Goal: Task Accomplishment & Management: Complete application form

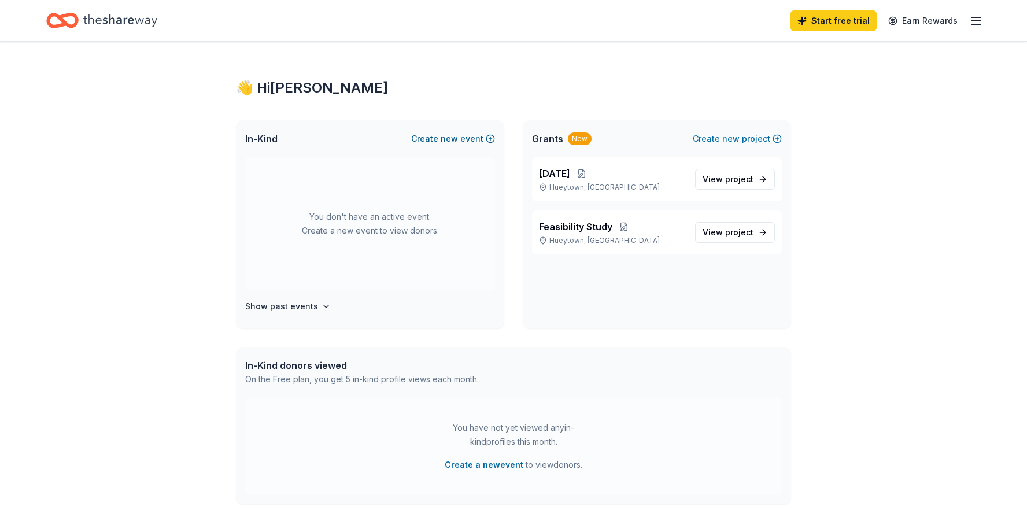
click at [473, 136] on button "Create new event" at bounding box center [453, 139] width 84 height 14
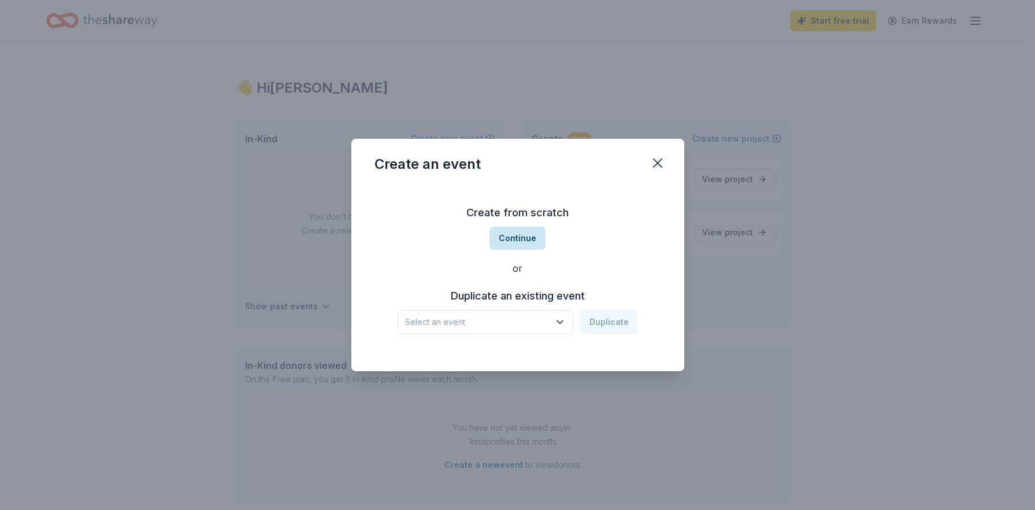
click at [509, 241] on button "Continue" at bounding box center [518, 238] width 56 height 23
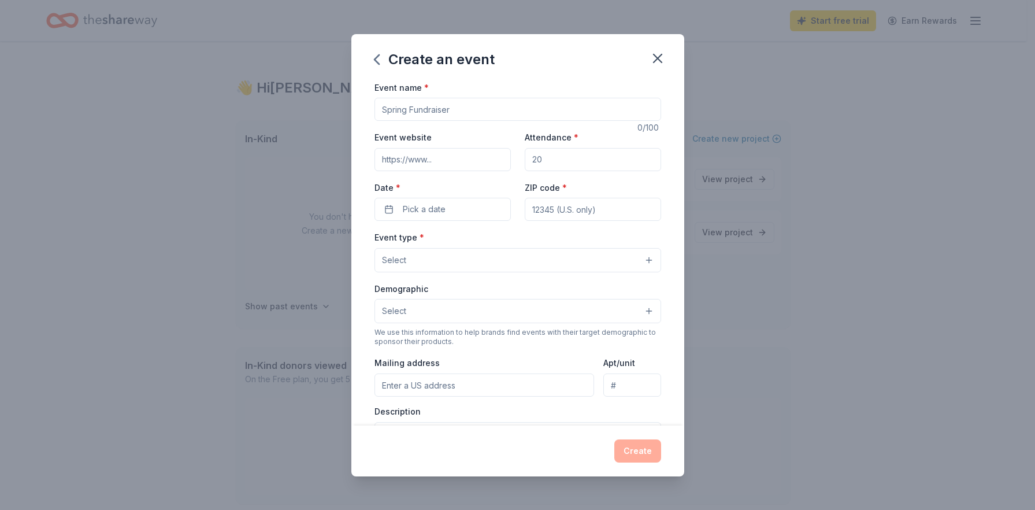
click at [420, 108] on input "Event name *" at bounding box center [518, 109] width 287 height 23
type input "Paving the Way Home Parole Support"
type input "[DOMAIN_NAME]"
type input "100"
click at [410, 206] on span "Pick a date" at bounding box center [424, 209] width 43 height 14
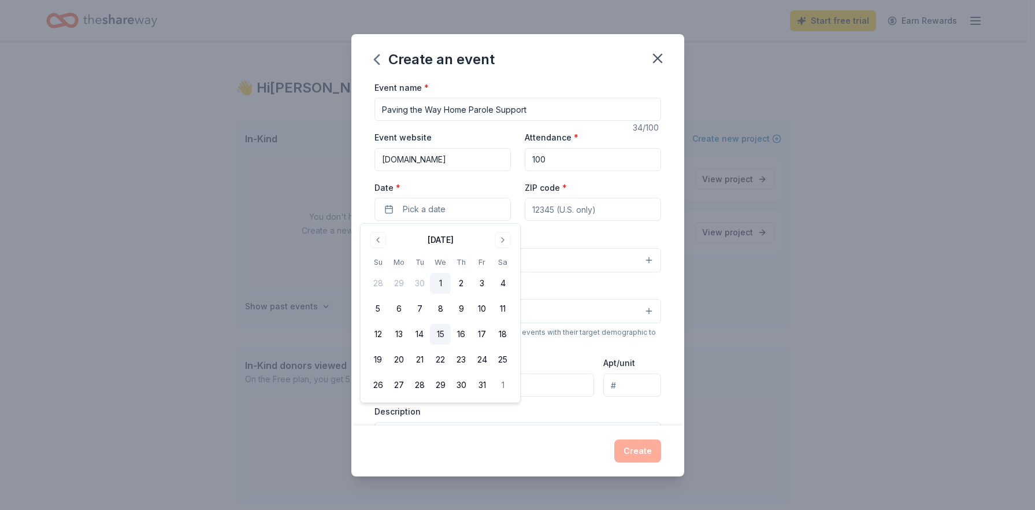
drag, startPoint x: 440, startPoint y: 335, endPoint x: 446, endPoint y: 327, distance: 10.8
click at [440, 334] on button "15" at bounding box center [440, 334] width 21 height 21
click at [506, 387] on button "1" at bounding box center [502, 385] width 21 height 21
click at [575, 203] on input "ZIP code *" at bounding box center [593, 209] width 136 height 23
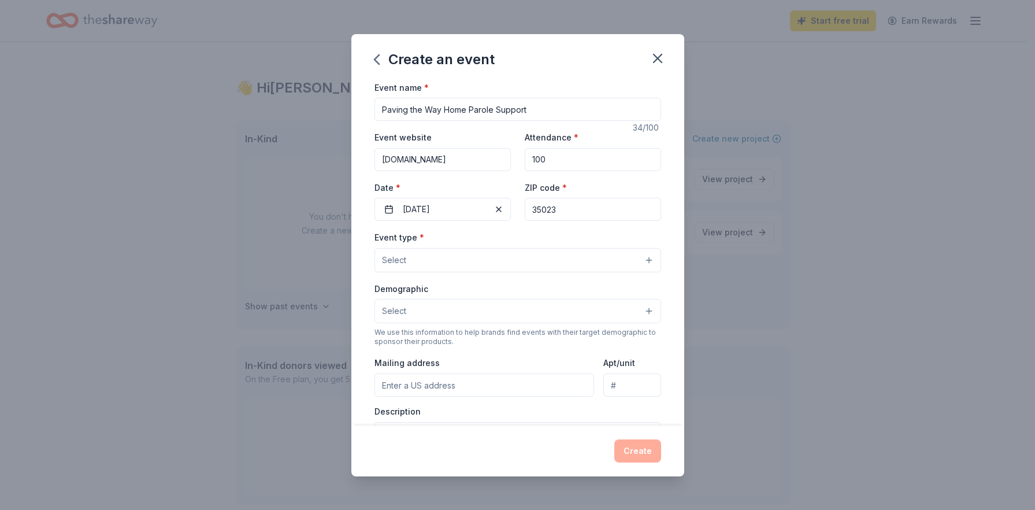
type input "35023"
click at [462, 252] on button "Select" at bounding box center [518, 260] width 287 height 24
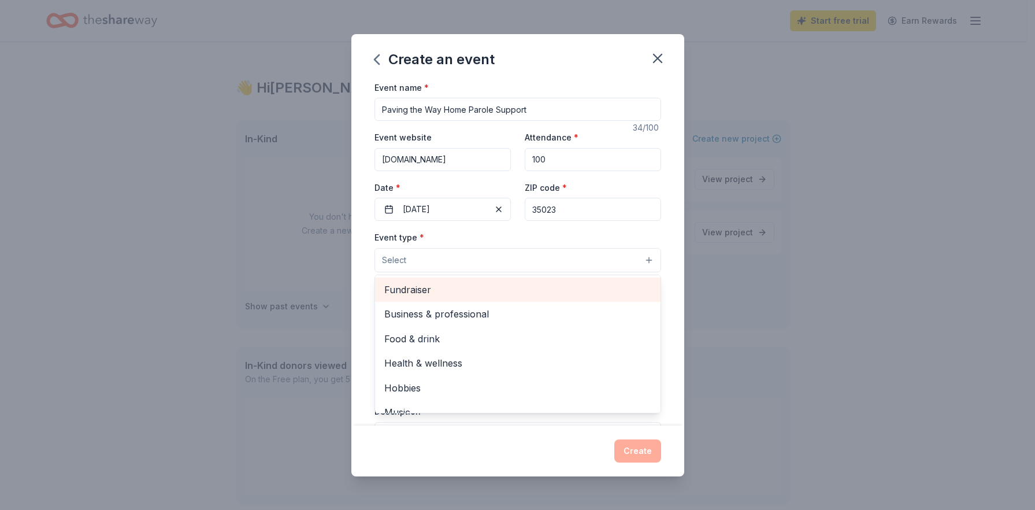
click at [499, 292] on span "Fundraiser" at bounding box center [517, 289] width 267 height 15
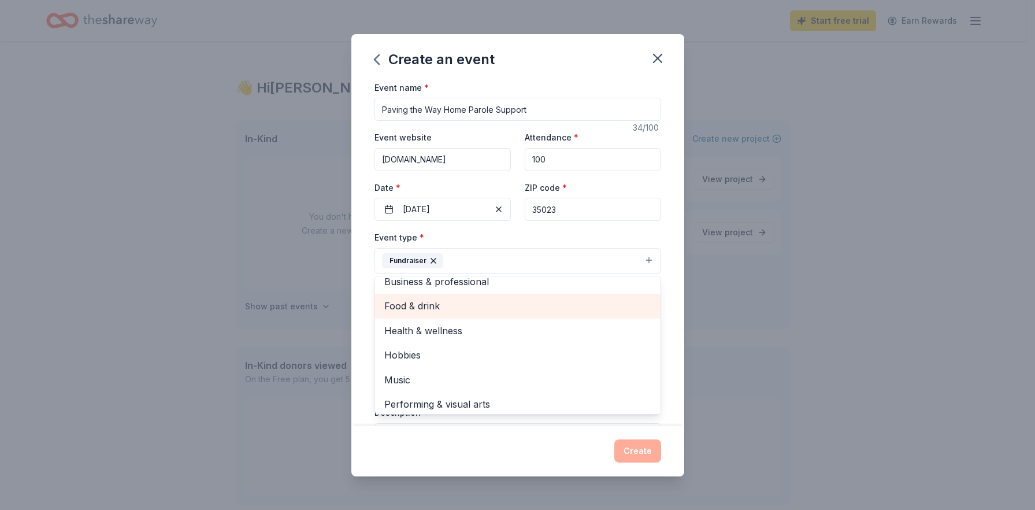
scroll to position [14, 0]
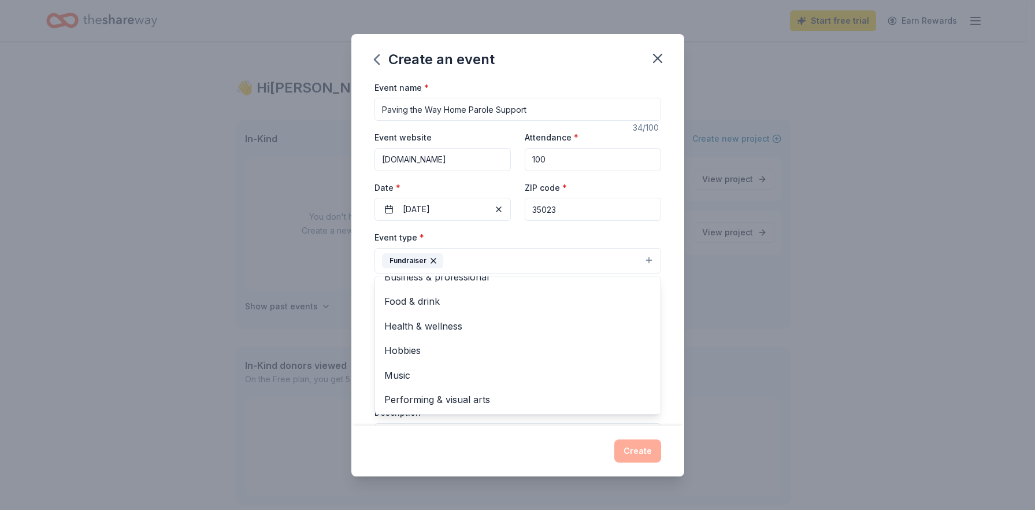
click at [670, 291] on div "Event name * Paving the Way Home Parole Support 34 /100 Event website www.otwhr…" at bounding box center [517, 252] width 333 height 345
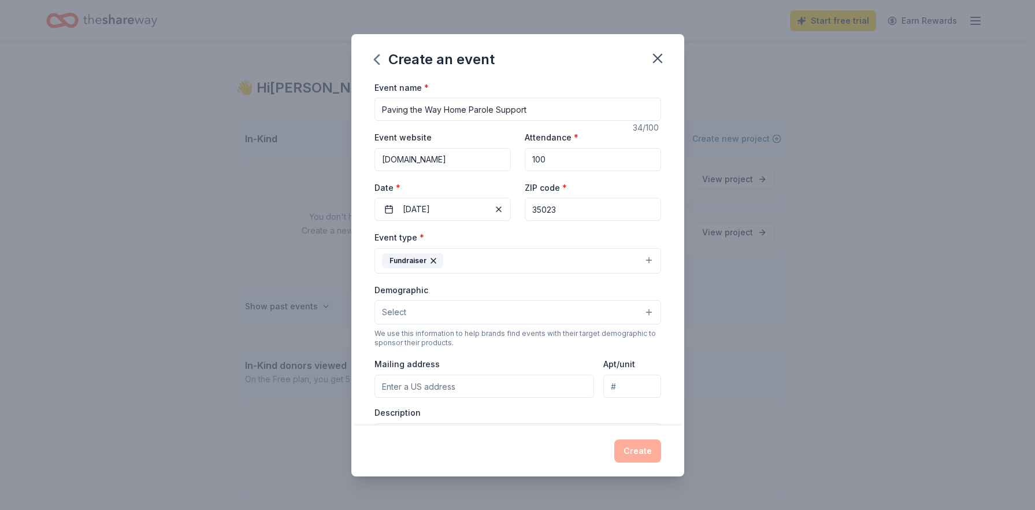
click at [502, 309] on button "Select" at bounding box center [518, 312] width 287 height 24
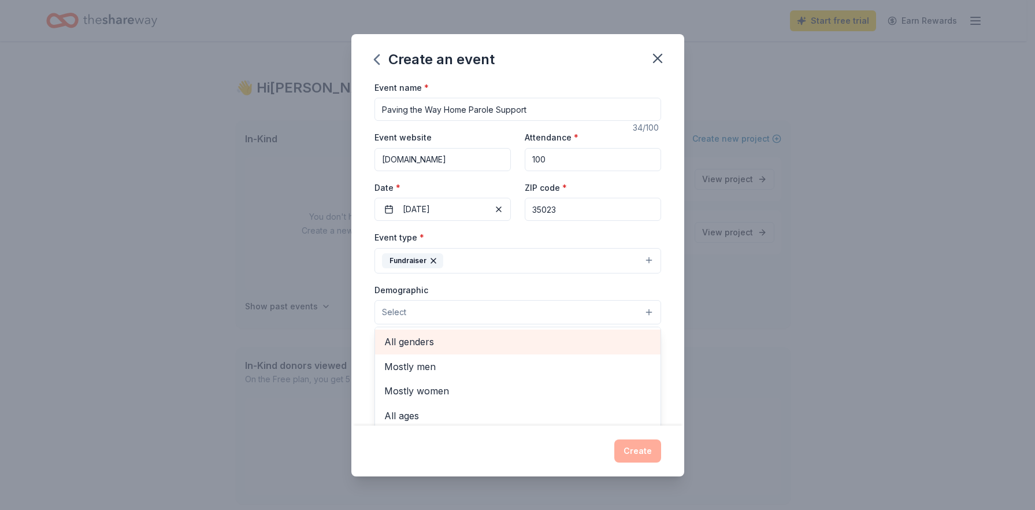
click at [491, 345] on span "All genders" at bounding box center [517, 341] width 267 height 15
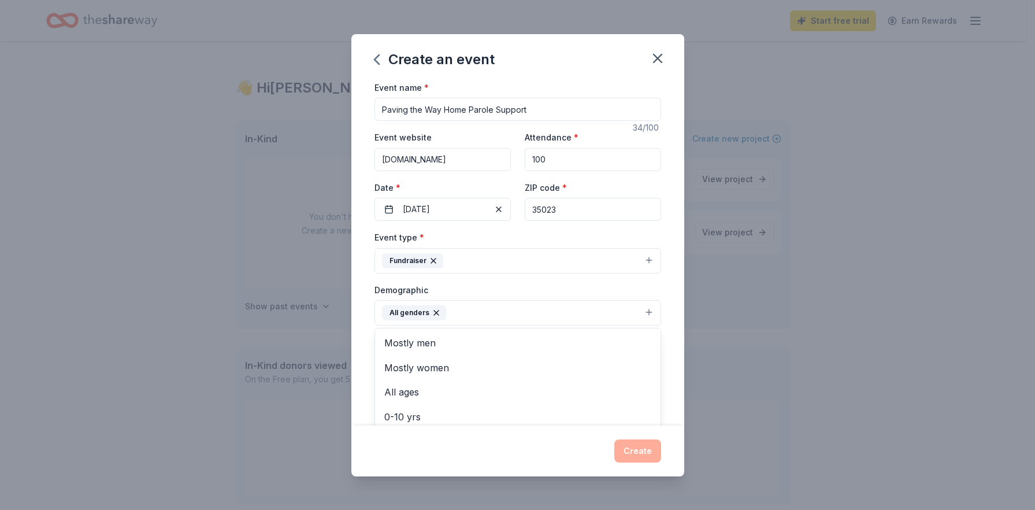
click at [675, 367] on div "Event name * Paving the Way Home Parole Support 34 /100 Event website www.otwhr…" at bounding box center [517, 252] width 333 height 345
click at [540, 384] on input "Mailing address" at bounding box center [485, 387] width 220 height 23
type input "121 Crystal Ave"
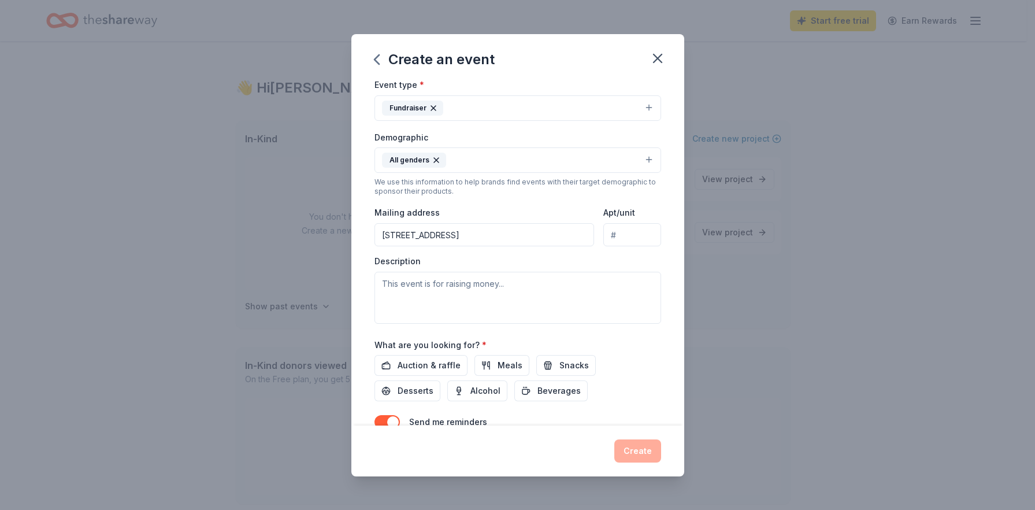
scroll to position [173, 0]
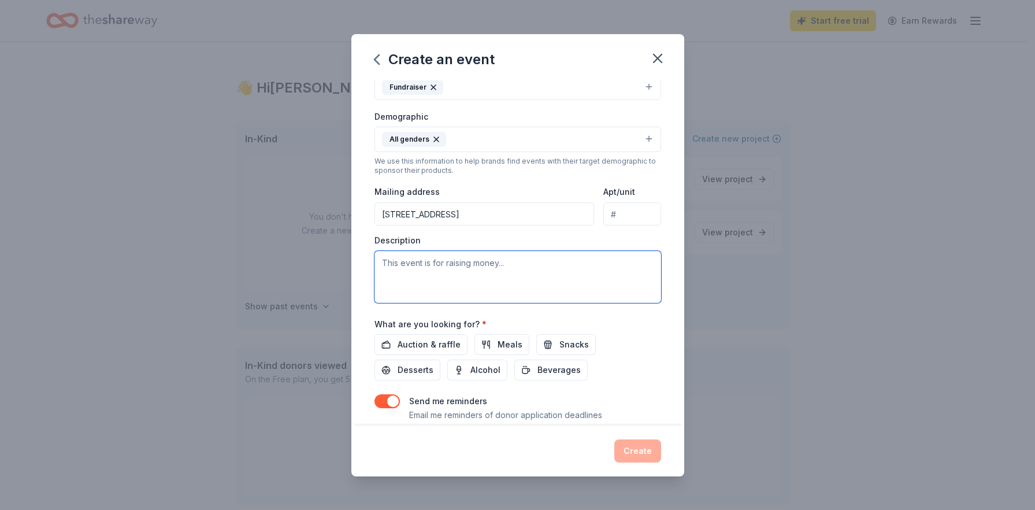
click at [498, 263] on textarea at bounding box center [518, 277] width 287 height 52
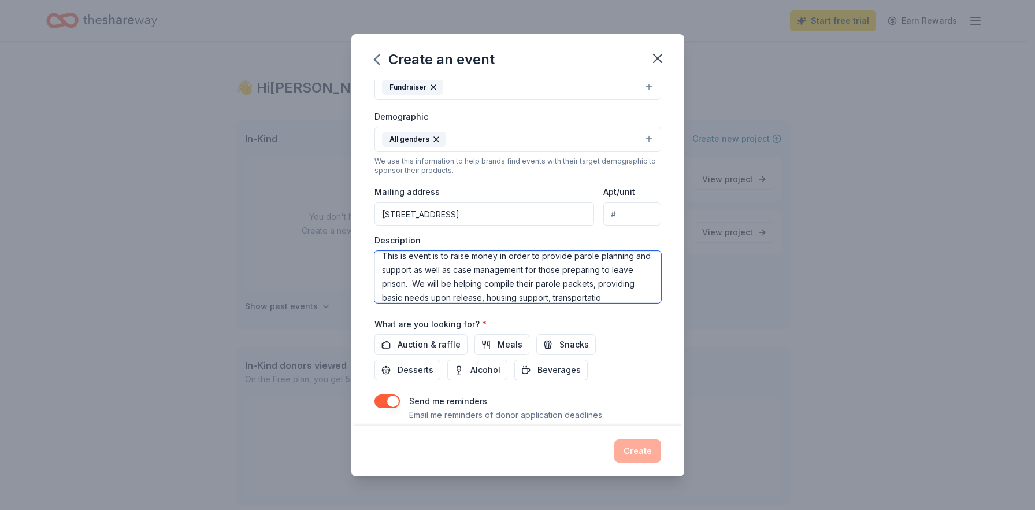
scroll to position [21, 0]
type textarea "This is event is to raise money in order to provide parole planning and support…"
click at [416, 346] on span "Auction & raffle" at bounding box center [429, 345] width 63 height 14
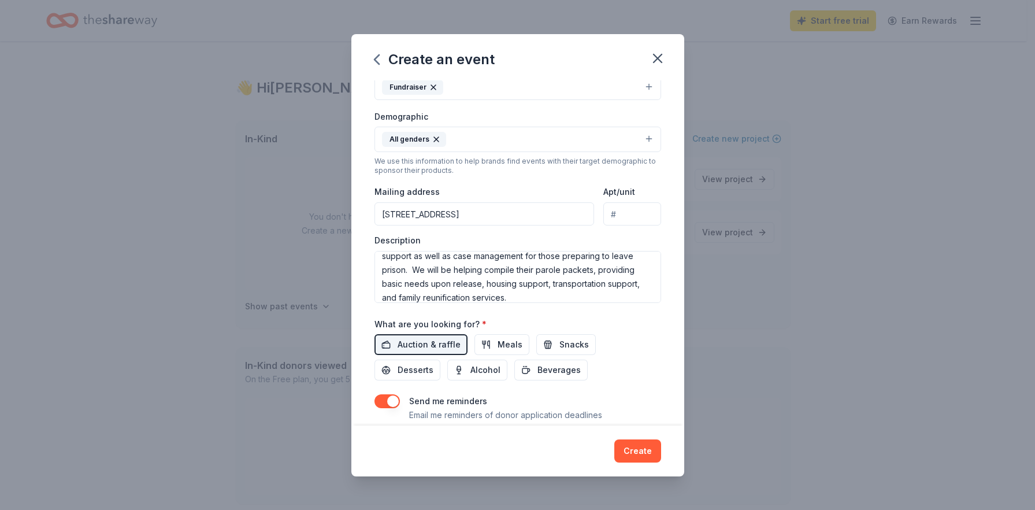
scroll to position [209, 0]
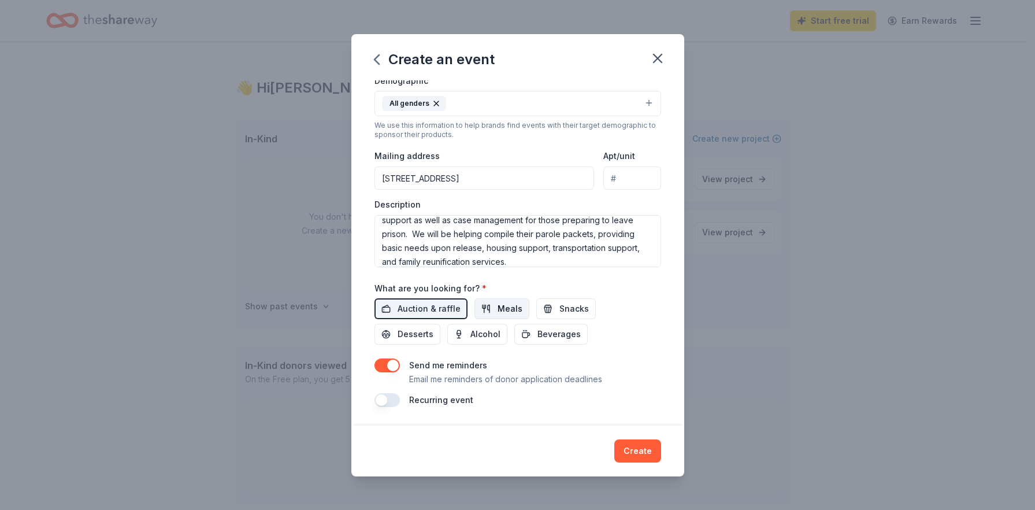
click at [516, 306] on span "Meals" at bounding box center [510, 309] width 25 height 14
click at [410, 337] on span "Desserts" at bounding box center [416, 334] width 36 height 14
click at [384, 398] on button "button" at bounding box center [387, 400] width 25 height 14
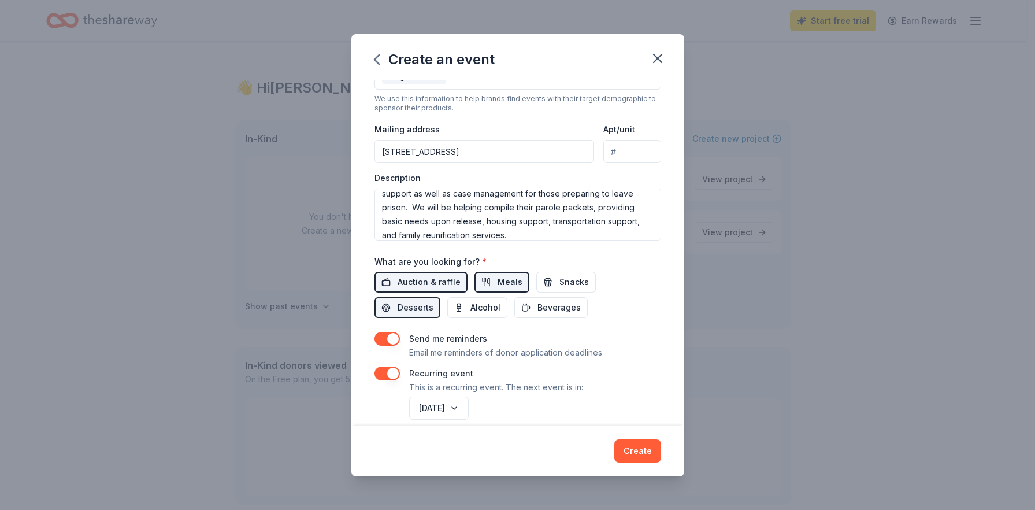
scroll to position [251, 0]
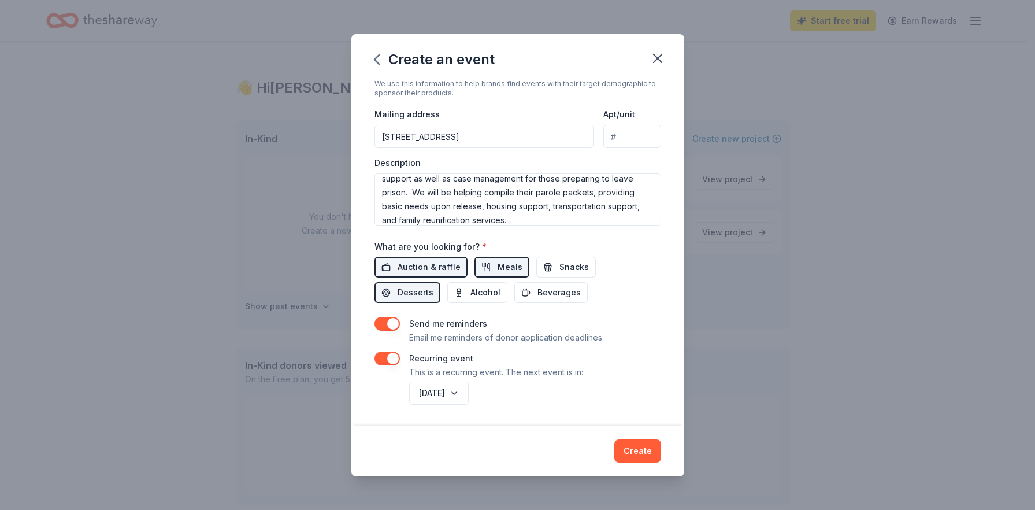
click at [392, 358] on button "button" at bounding box center [387, 358] width 25 height 14
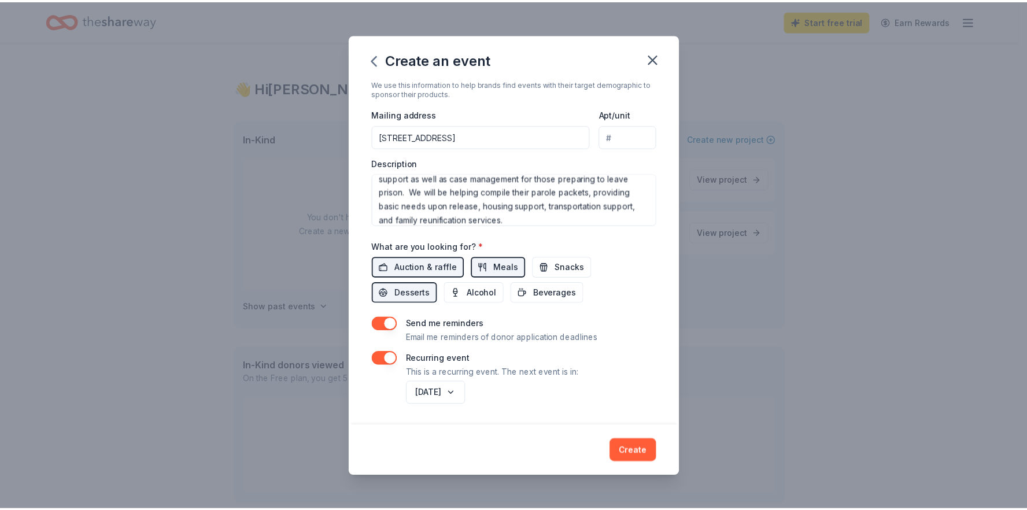
scroll to position [210, 0]
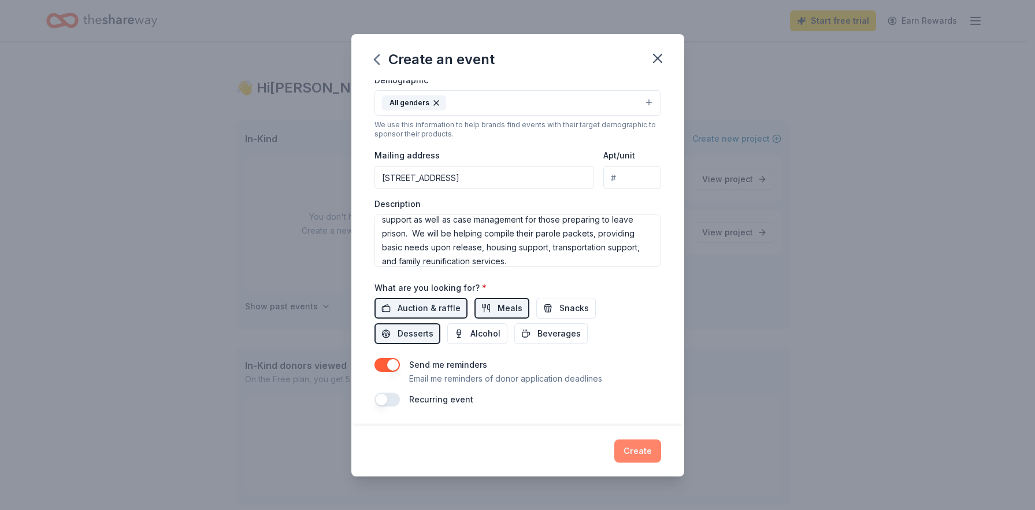
click at [643, 453] on button "Create" at bounding box center [637, 450] width 47 height 23
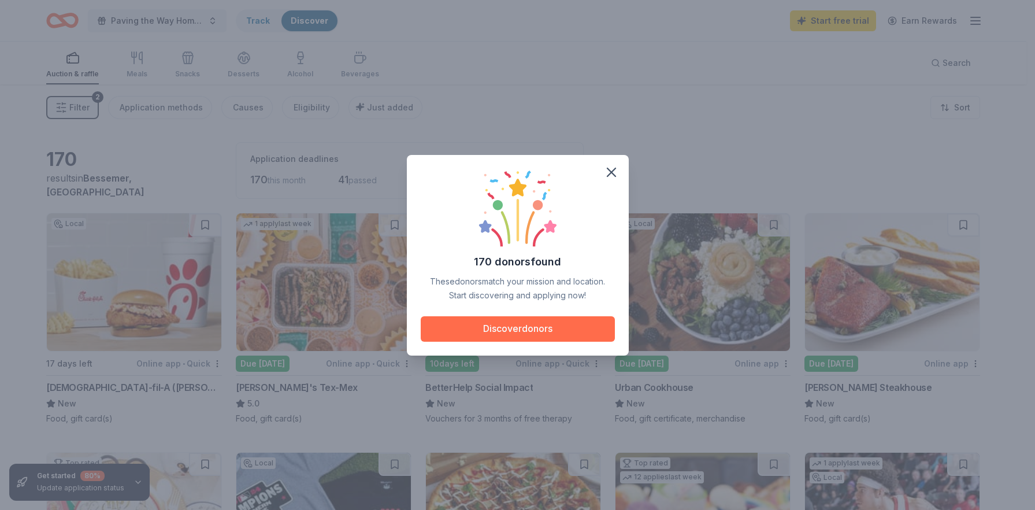
click at [528, 332] on button "Discover donors" at bounding box center [518, 328] width 194 height 25
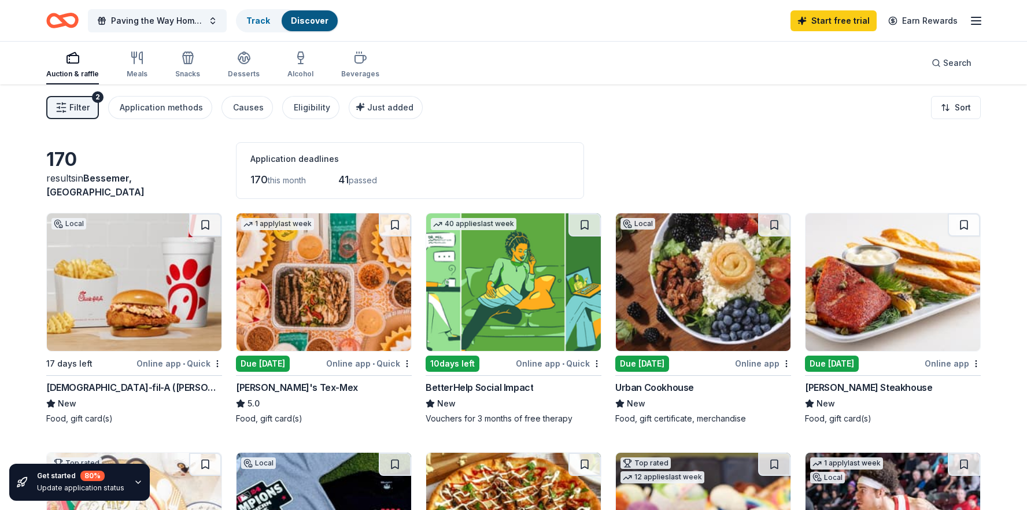
click at [125, 280] on img at bounding box center [134, 282] width 175 height 138
click at [79, 303] on img at bounding box center [134, 282] width 175 height 138
click at [452, 365] on div "10 days left" at bounding box center [452, 363] width 54 height 16
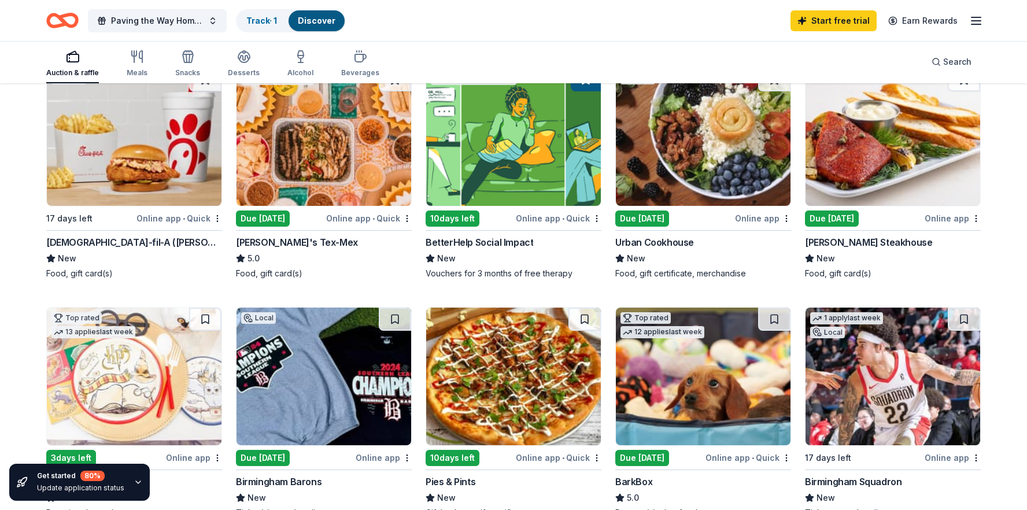
scroll to position [116, 0]
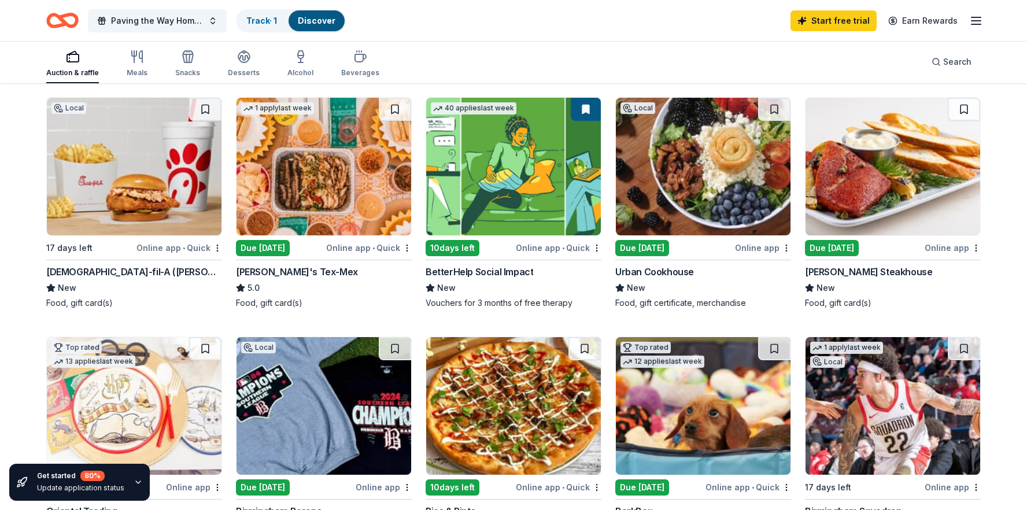
click at [635, 249] on div "Due [DATE]" at bounding box center [642, 248] width 54 height 16
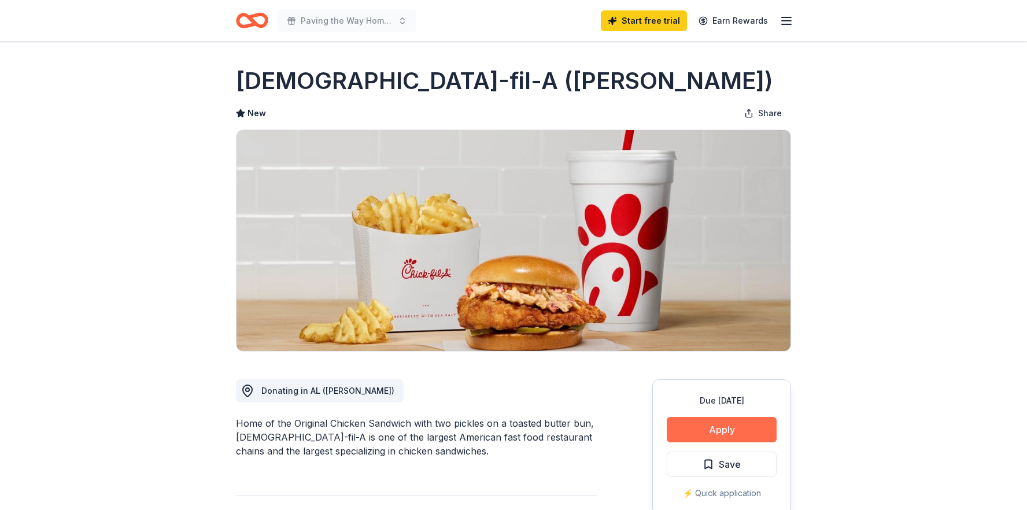
click at [720, 434] on button "Apply" at bounding box center [721, 429] width 110 height 25
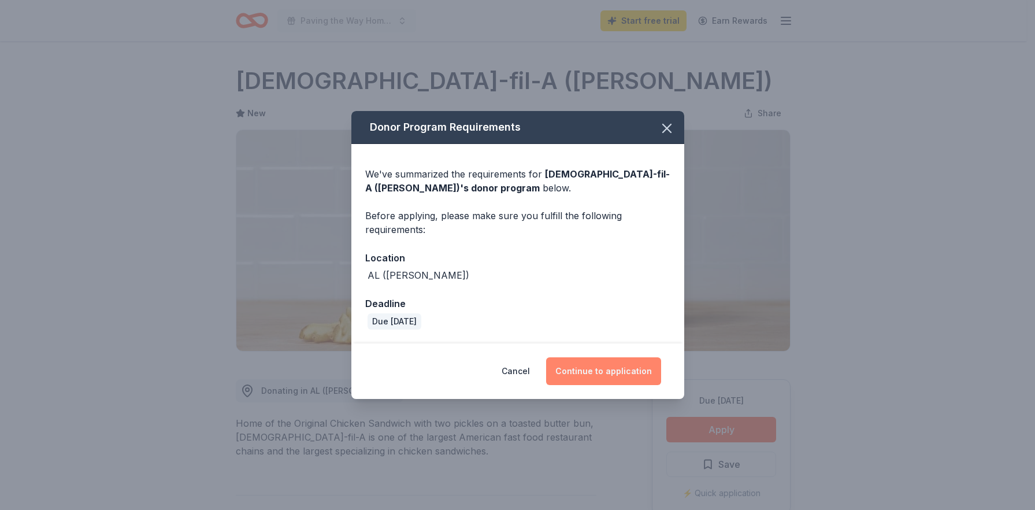
click at [579, 374] on button "Continue to application" at bounding box center [603, 371] width 115 height 28
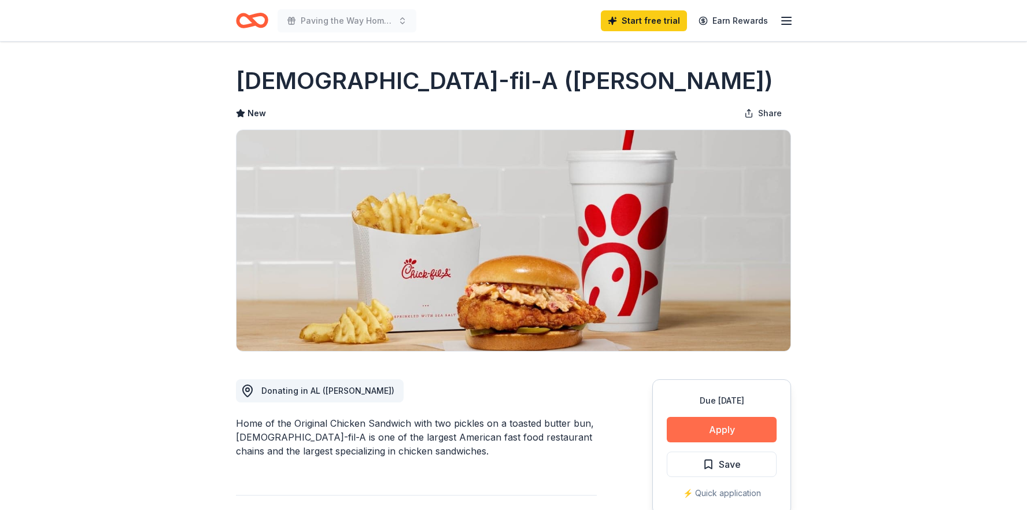
click at [692, 427] on button "Apply" at bounding box center [721, 429] width 110 height 25
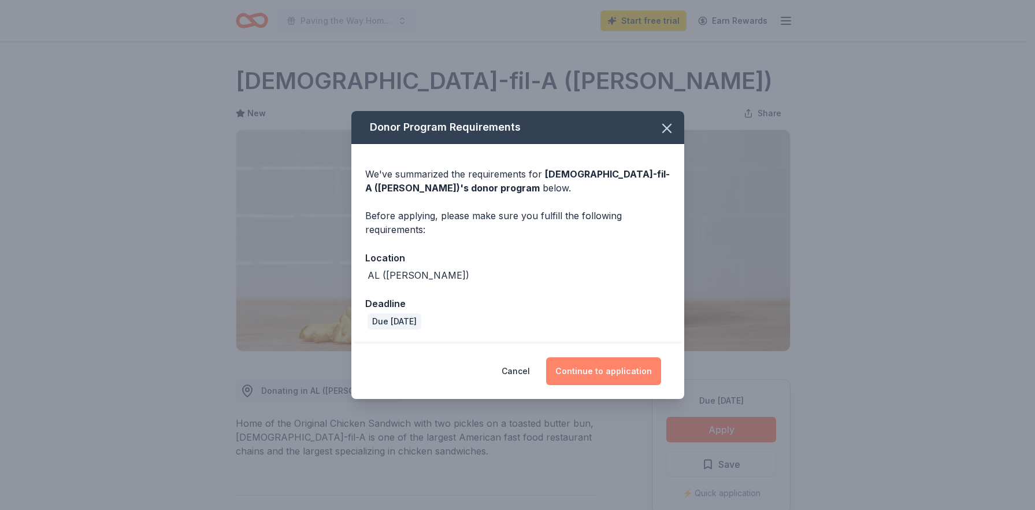
click at [621, 376] on button "Continue to application" at bounding box center [603, 371] width 115 height 28
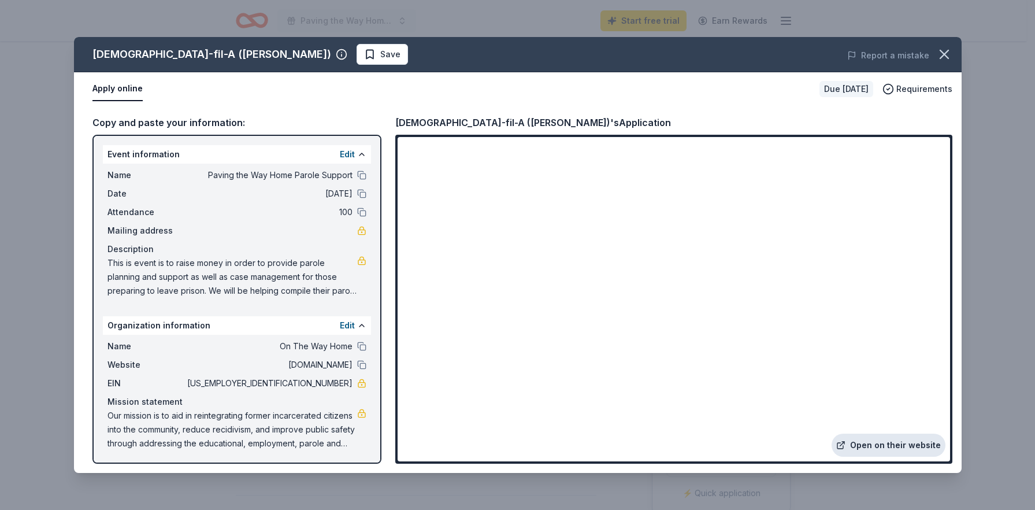
click at [891, 453] on link "Open on their website" at bounding box center [889, 445] width 114 height 23
click at [940, 61] on icon "button" at bounding box center [944, 54] width 16 height 16
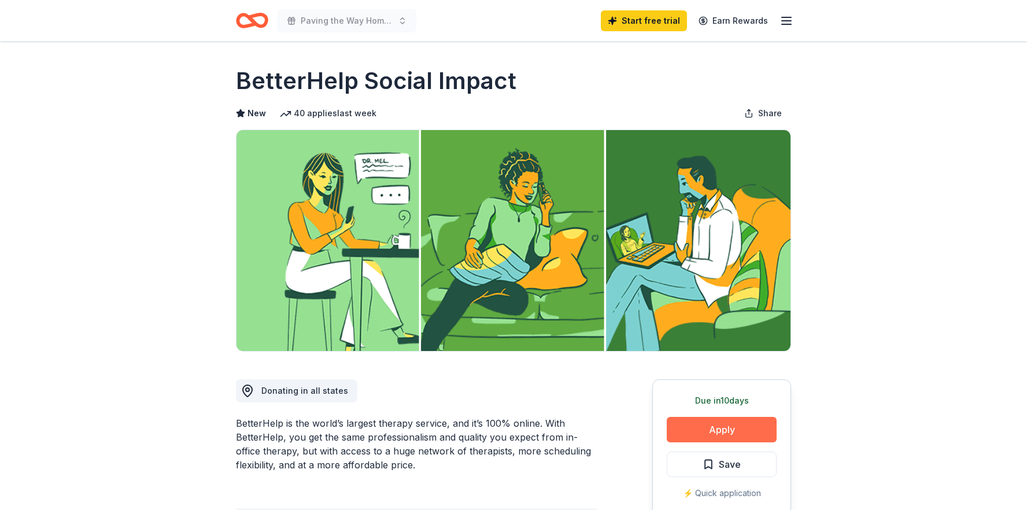
click at [701, 428] on button "Apply" at bounding box center [721, 429] width 110 height 25
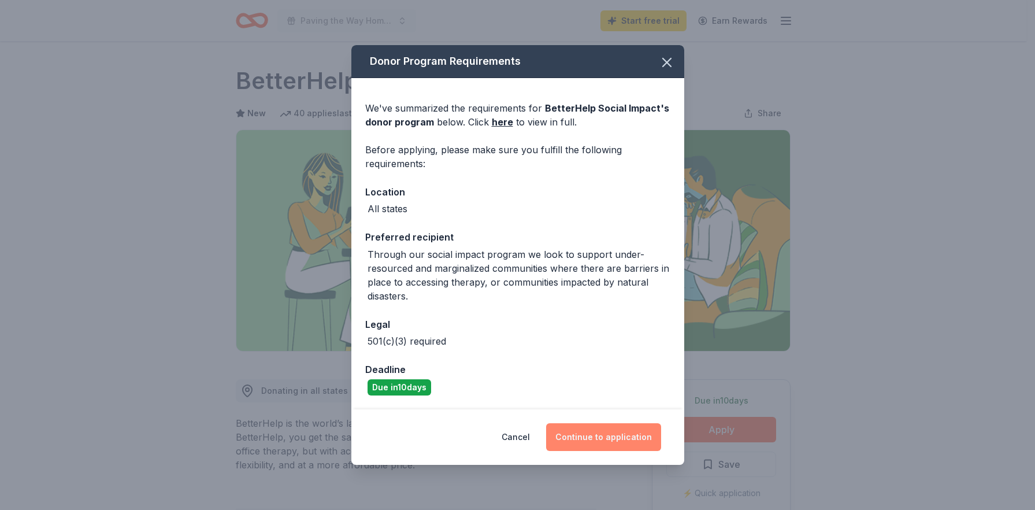
click at [590, 439] on button "Continue to application" at bounding box center [603, 437] width 115 height 28
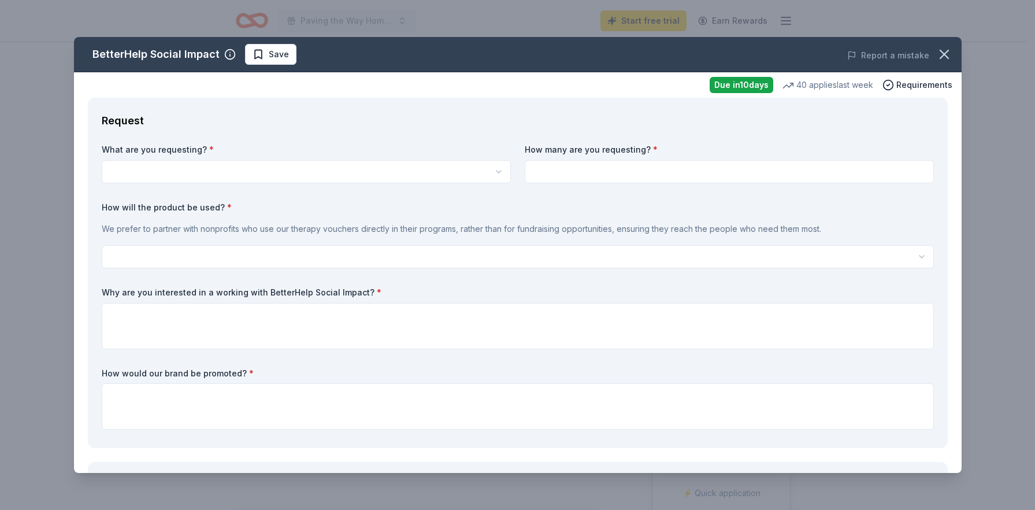
drag, startPoint x: 433, startPoint y: 43, endPoint x: 528, endPoint y: 100, distance: 110.7
click at [512, 122] on div "BetterHelp Social Impact Save Report a mistake Due in 10 days 40 applies last w…" at bounding box center [518, 255] width 888 height 436
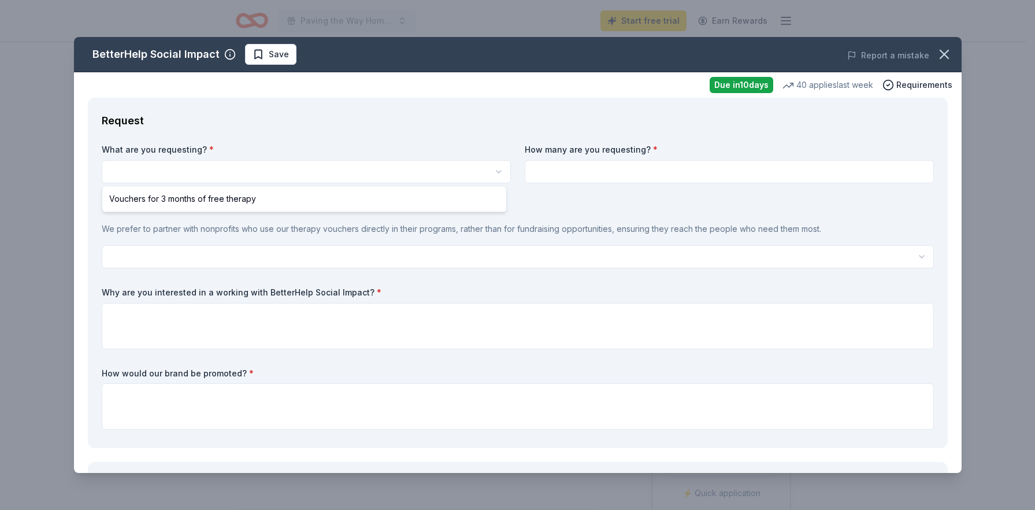
click at [171, 170] on html "Paving the Way Home Parole Support Start free trial Earn Rewards Due in 10 days…" at bounding box center [517, 255] width 1035 height 510
select select "Vouchers for 3 months of free therapy"
drag, startPoint x: 171, startPoint y: 201, endPoint x: 206, endPoint y: 197, distance: 36.1
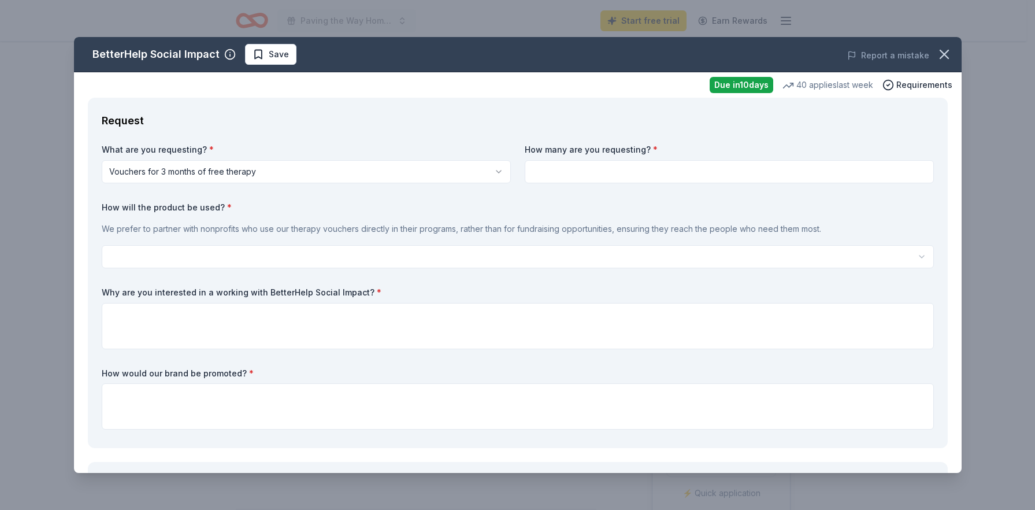
click at [563, 176] on input at bounding box center [729, 171] width 409 height 23
type input "3"
type input "2"
click at [379, 245] on html "Paving the Way Home Parole Support Start free trial Earn Rewards Due in 10 days…" at bounding box center [517, 255] width 1035 height 510
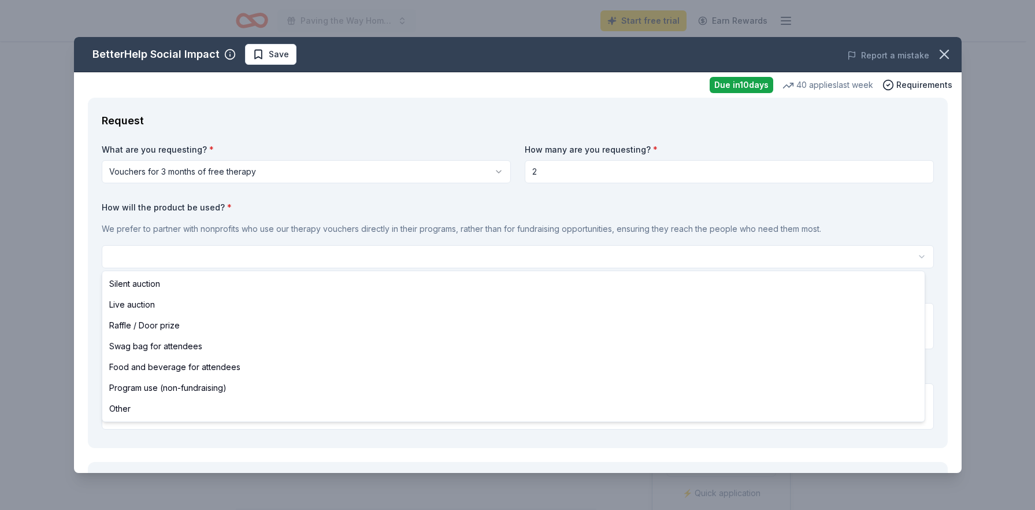
select select "programUse"
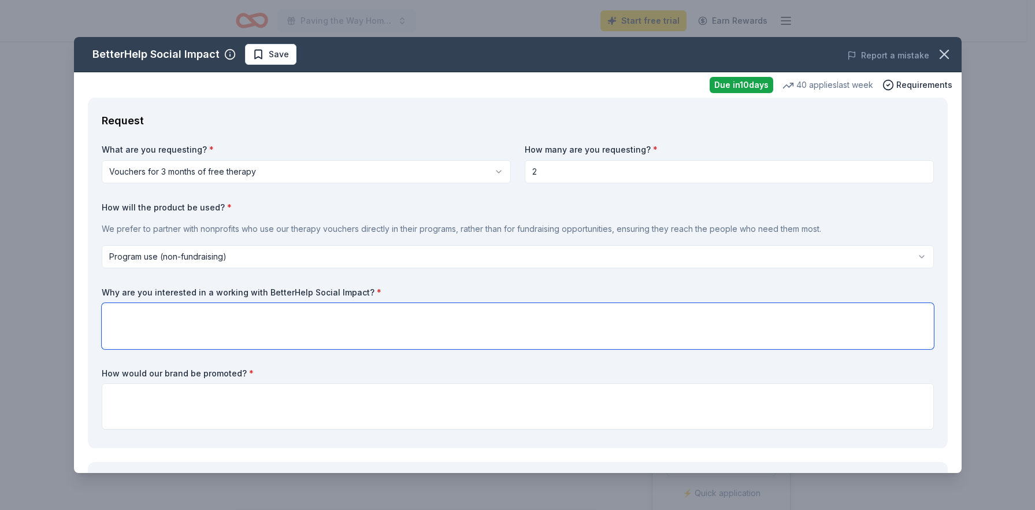
click at [251, 318] on textarea at bounding box center [518, 326] width 832 height 46
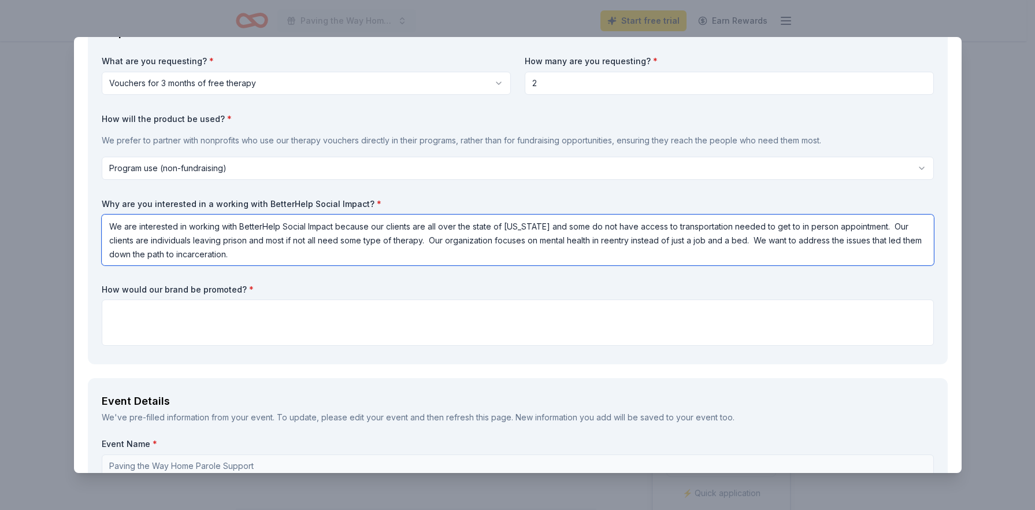
scroll to position [116, 0]
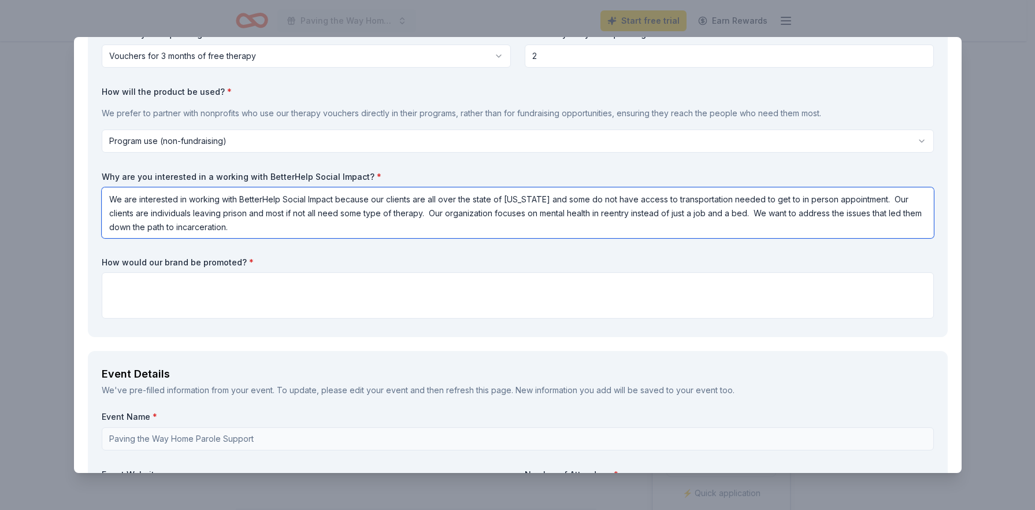
type textarea "We are interested in working with BetterHelp Social Impact because our clients …"
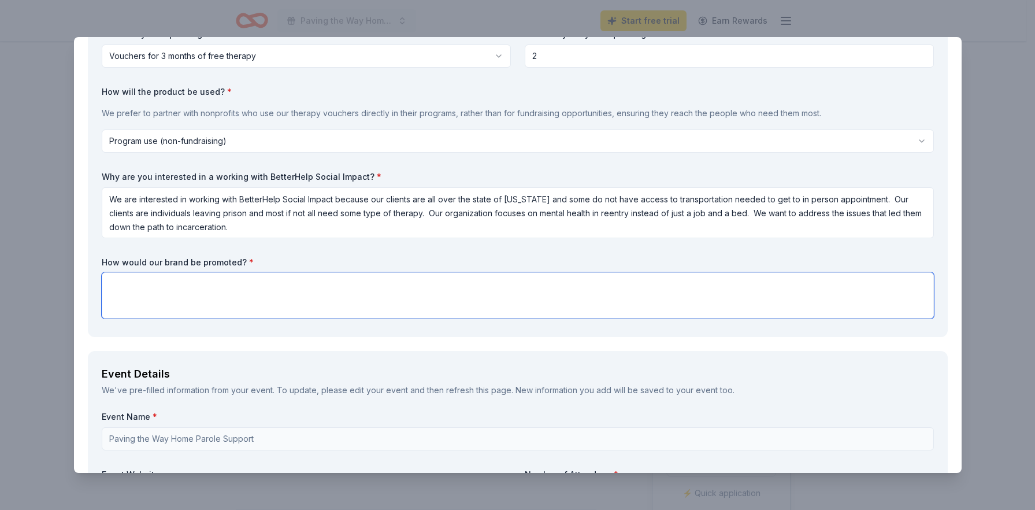
click at [290, 290] on textarea at bounding box center [518, 295] width 832 height 46
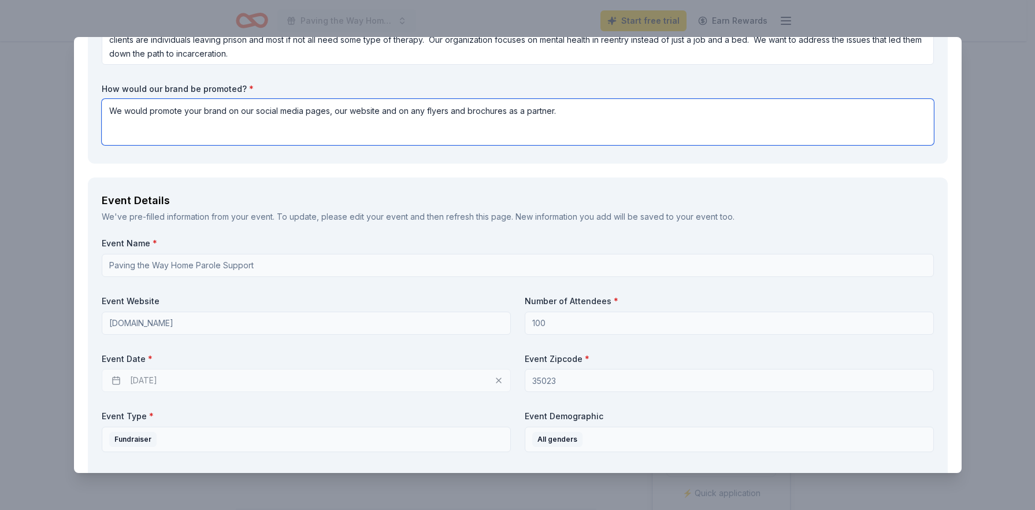
scroll to position [347, 0]
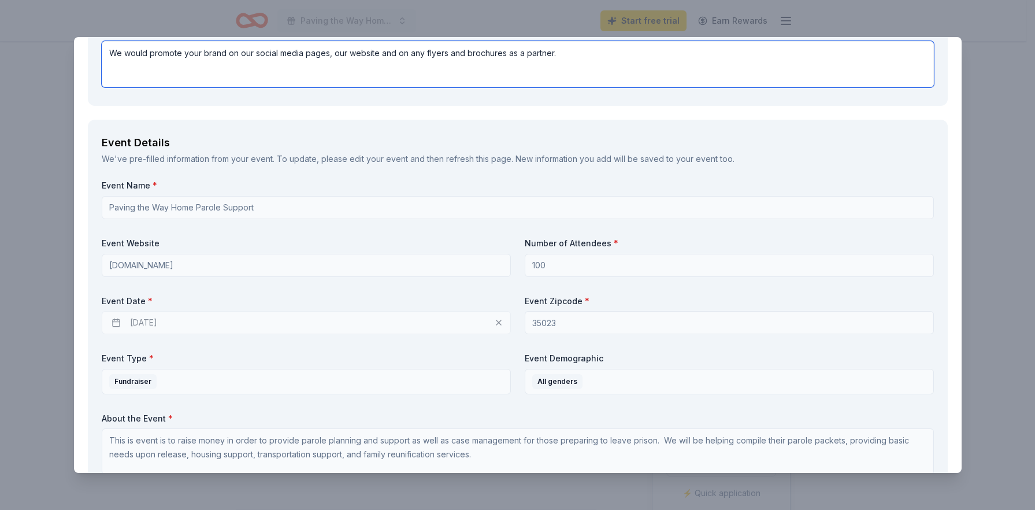
type textarea "We would promote your brand on our social media pages, our website and on any f…"
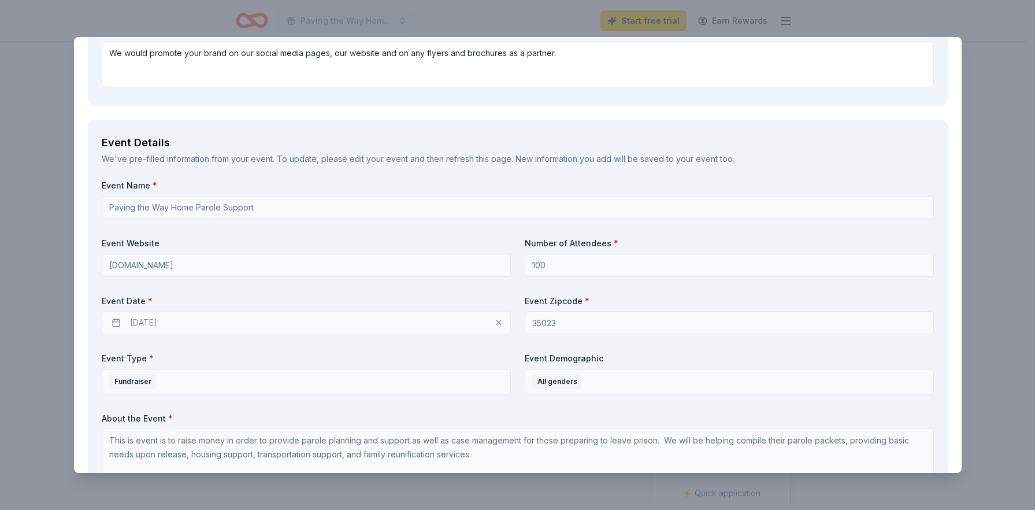
click at [319, 326] on div "10/31/2025" at bounding box center [306, 322] width 409 height 23
click at [327, 319] on div "10/31/2025" at bounding box center [306, 322] width 409 height 23
click at [158, 314] on div "10/31/2025" at bounding box center [306, 322] width 409 height 23
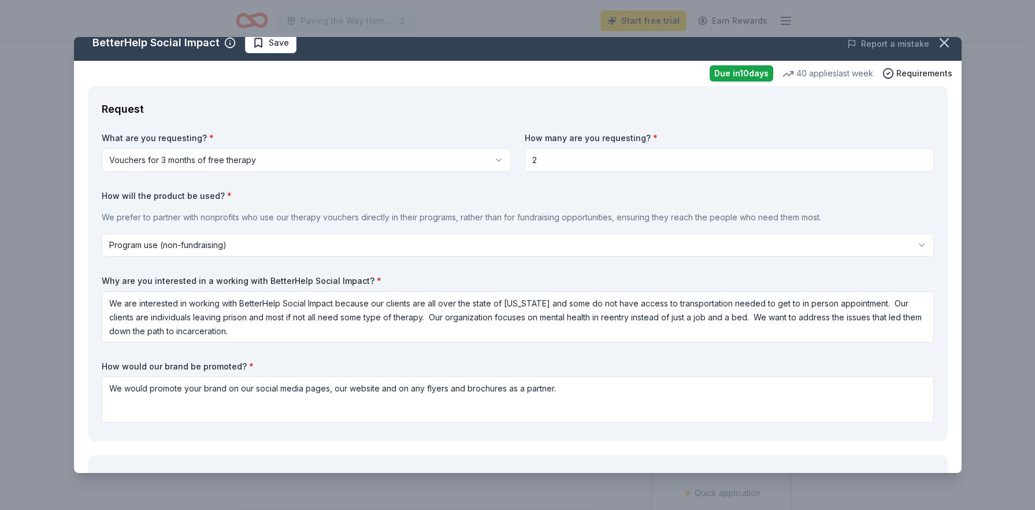
scroll to position [0, 0]
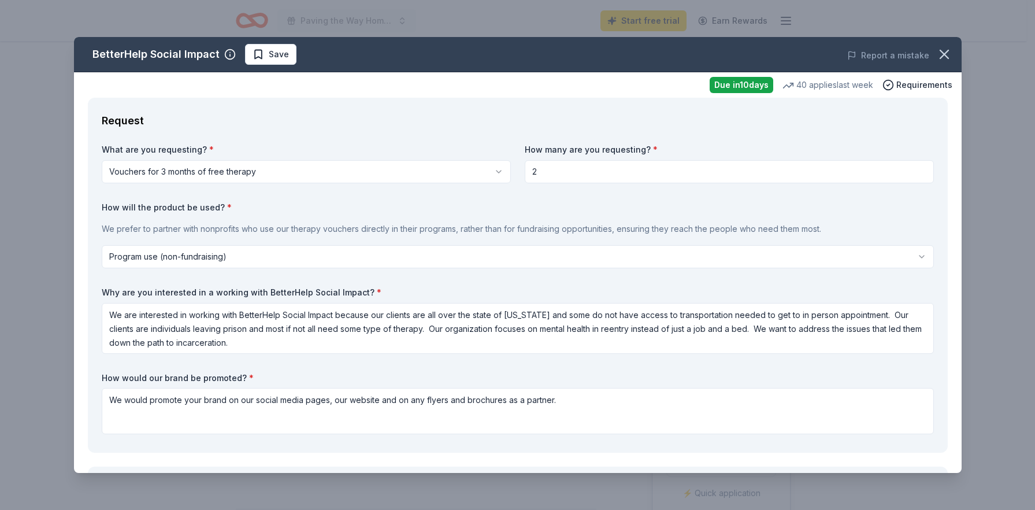
click at [568, 261] on html "Paving the Way Home Parole Support Start free trial Earn Rewards Due in 10 days…" at bounding box center [517, 255] width 1035 height 510
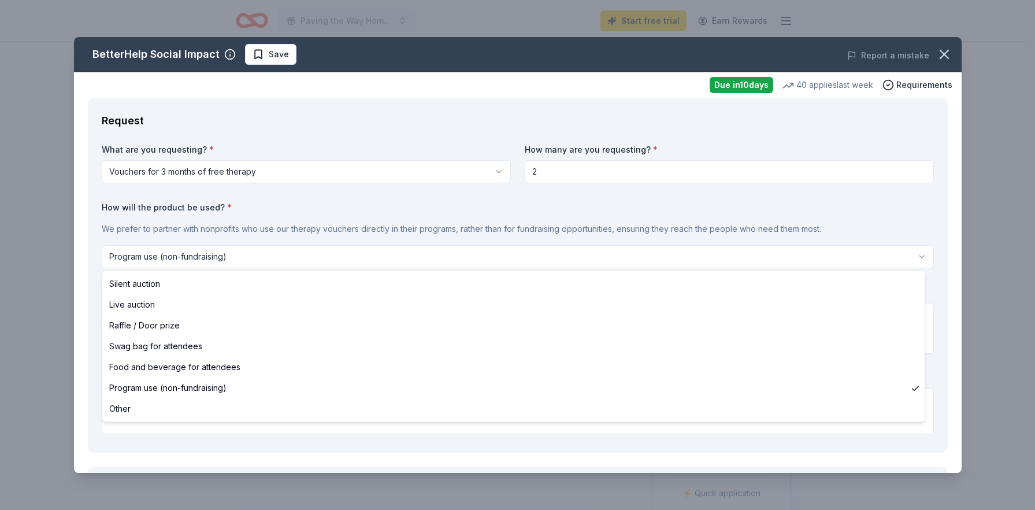
select select "silentAuction"
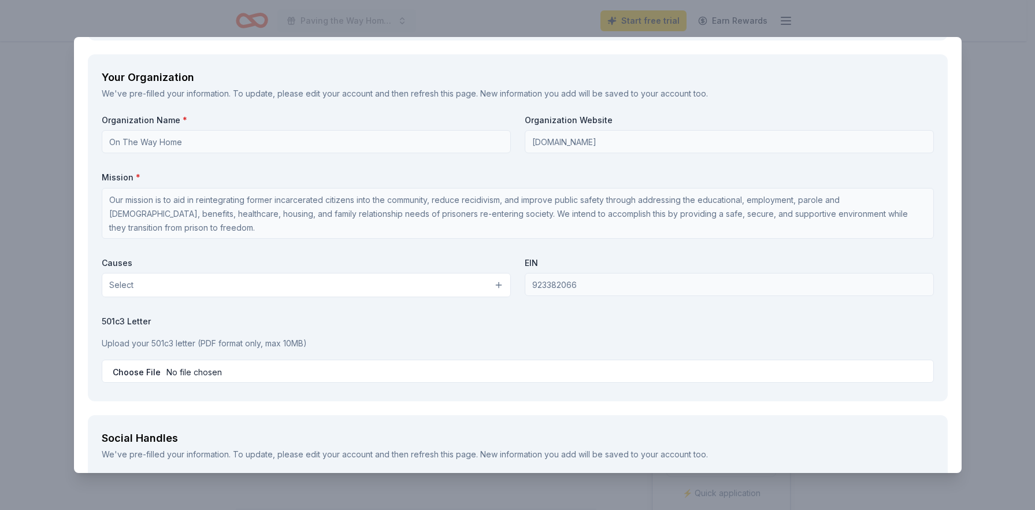
scroll to position [983, 0]
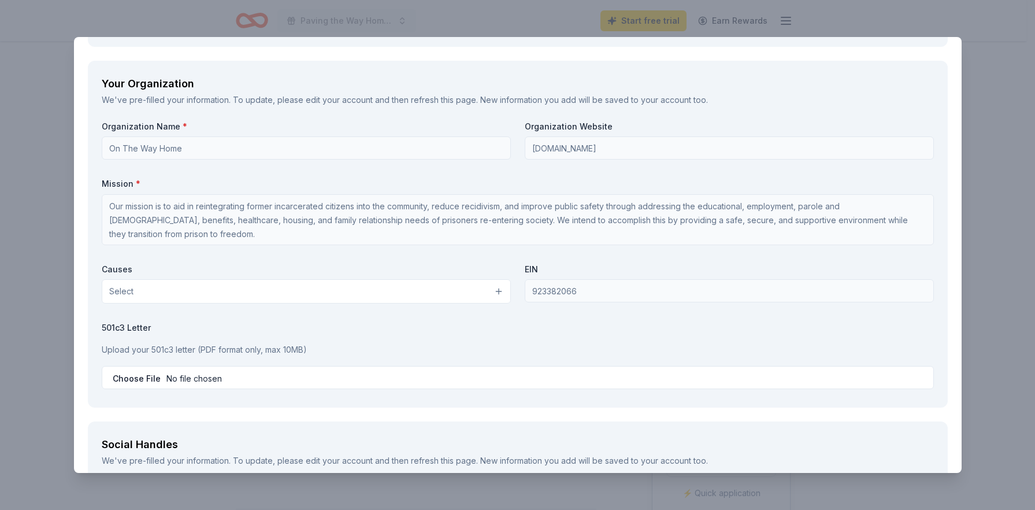
click at [349, 297] on button "Select" at bounding box center [306, 291] width 409 height 24
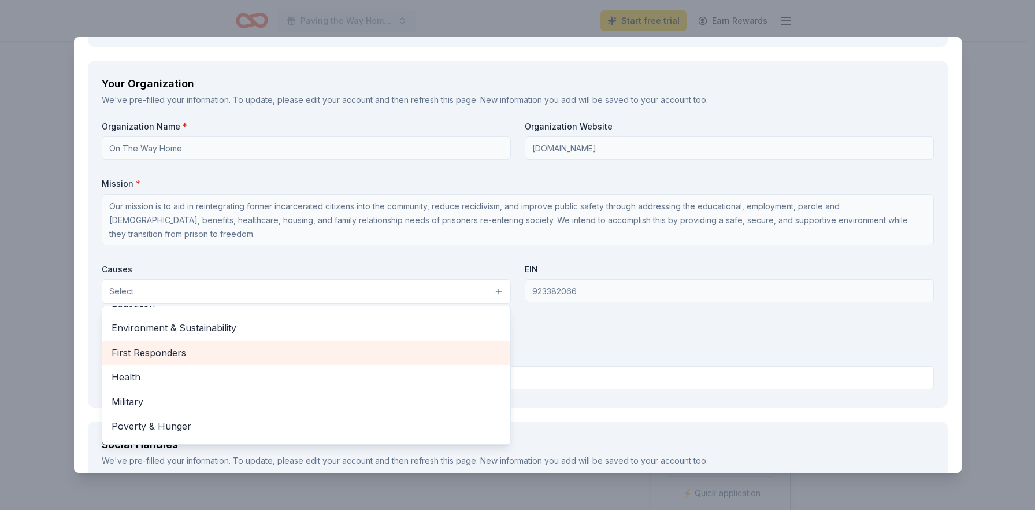
scroll to position [161, 0]
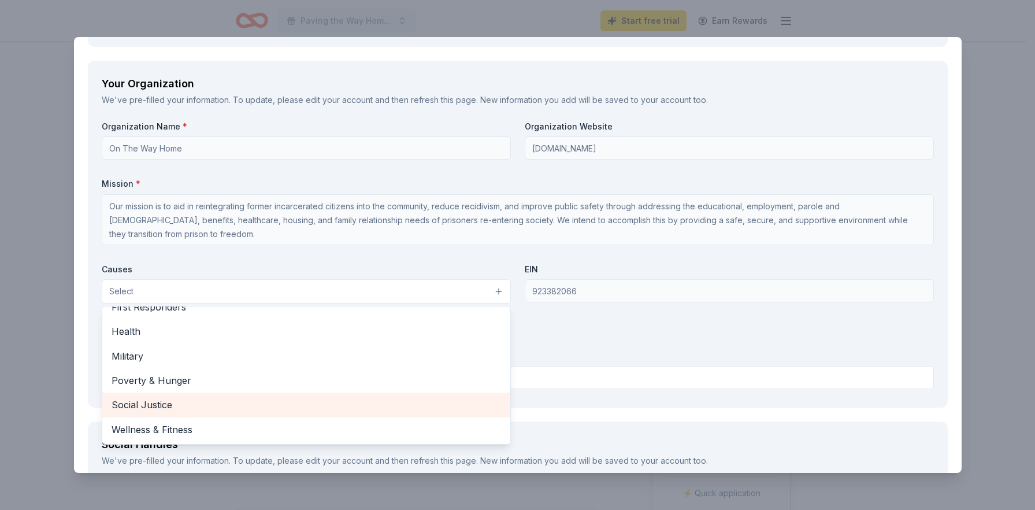
click at [332, 405] on span "Social Justice" at bounding box center [307, 404] width 390 height 15
drag, startPoint x: 275, startPoint y: 412, endPoint x: 280, endPoint y: 382, distance: 29.8
click at [276, 410] on span "Poverty & Hunger" at bounding box center [307, 406] width 390 height 15
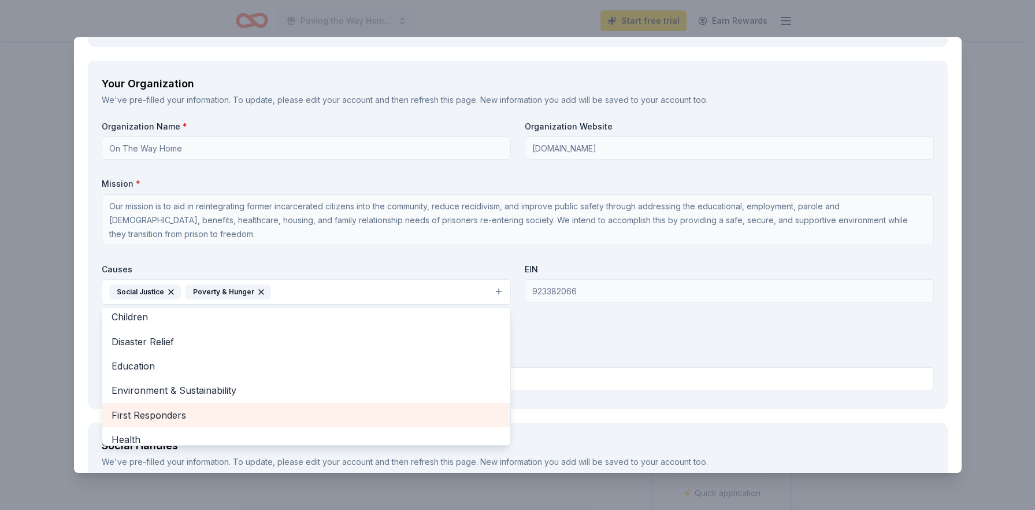
scroll to position [0, 0]
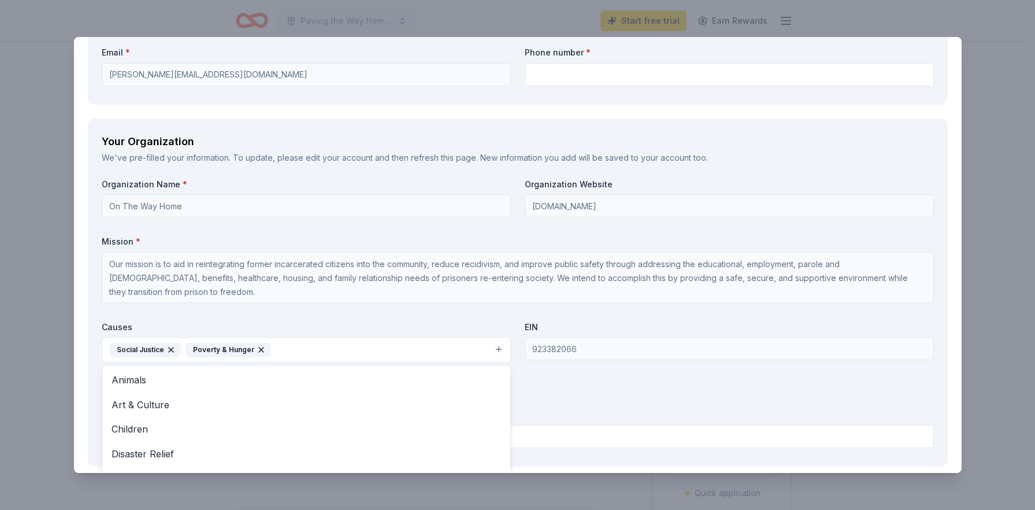
click at [664, 407] on div "Organization Name * On The Way Home Organization Website www.otwhreentry.org Mi…" at bounding box center [518, 316] width 832 height 274
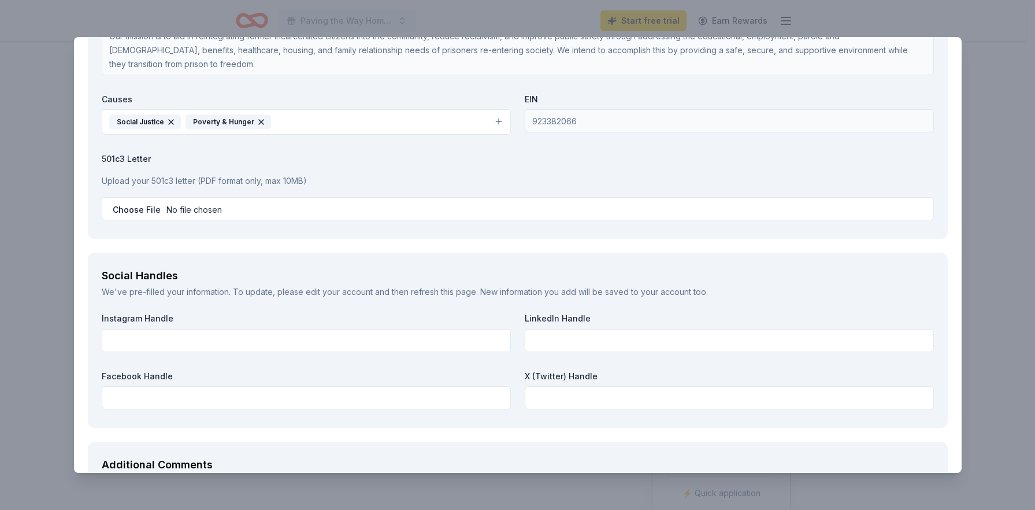
scroll to position [1156, 0]
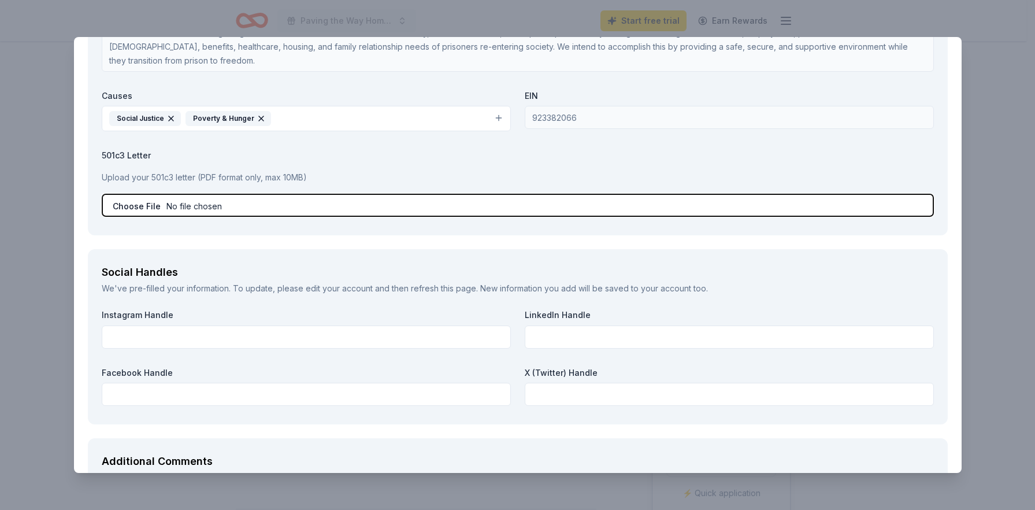
click at [145, 205] on input "file" at bounding box center [518, 205] width 832 height 23
type input "C:\fakepath\FinalLetter_92-3382066_ONTHEWAYHOME_06022023_00.pdf"
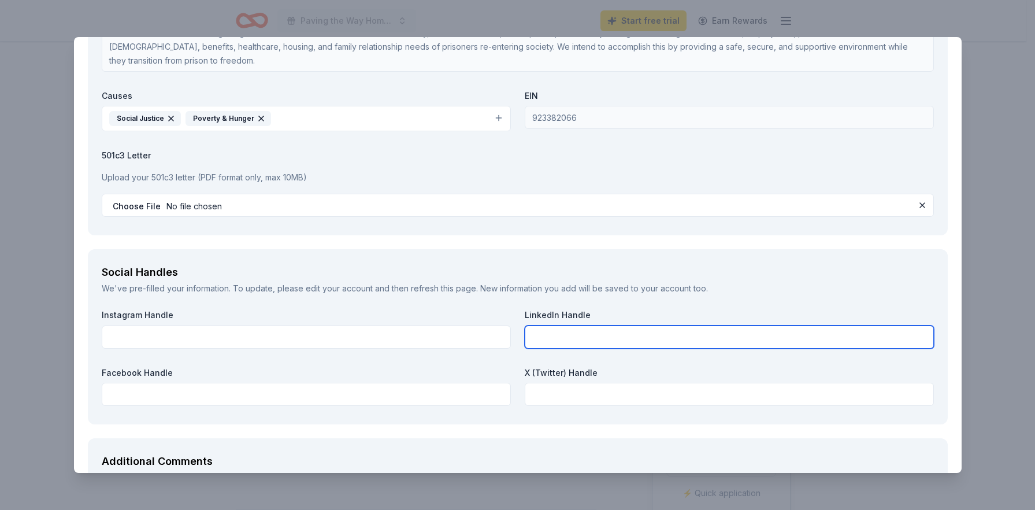
click at [560, 338] on input "text" at bounding box center [729, 336] width 409 height 23
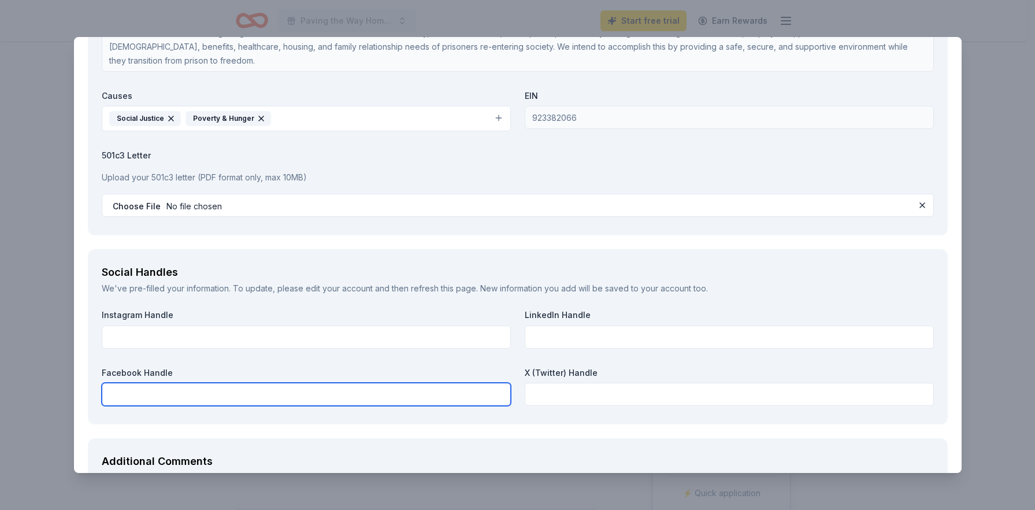
paste input "https://www.facebook.com/profile.php?id=100091386834407"
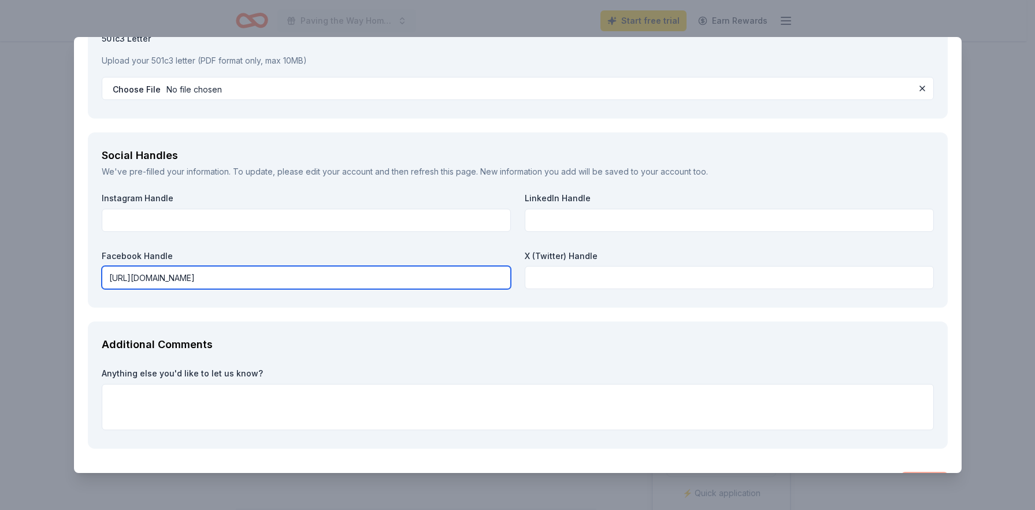
scroll to position [1309, 0]
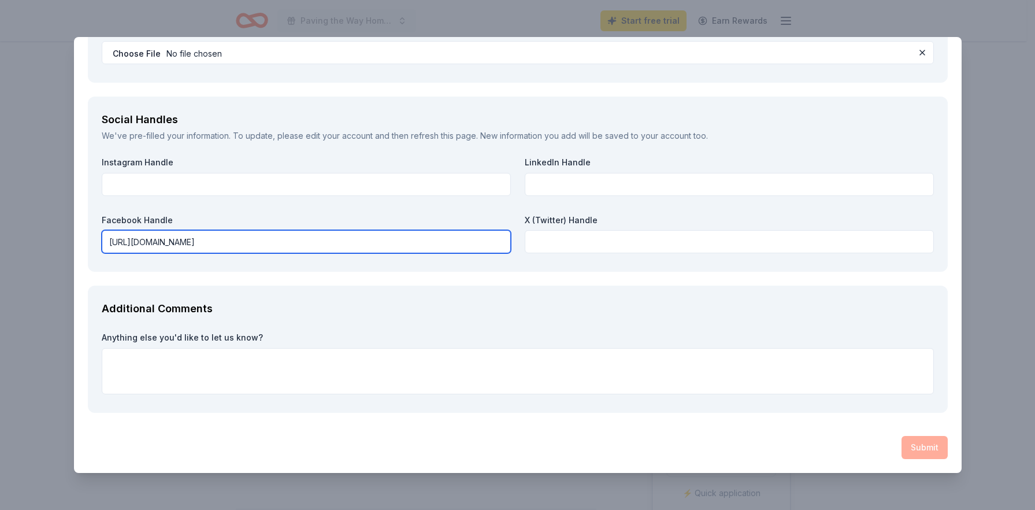
type input "https://www.facebook.com/profile.php?id=100091386834407"
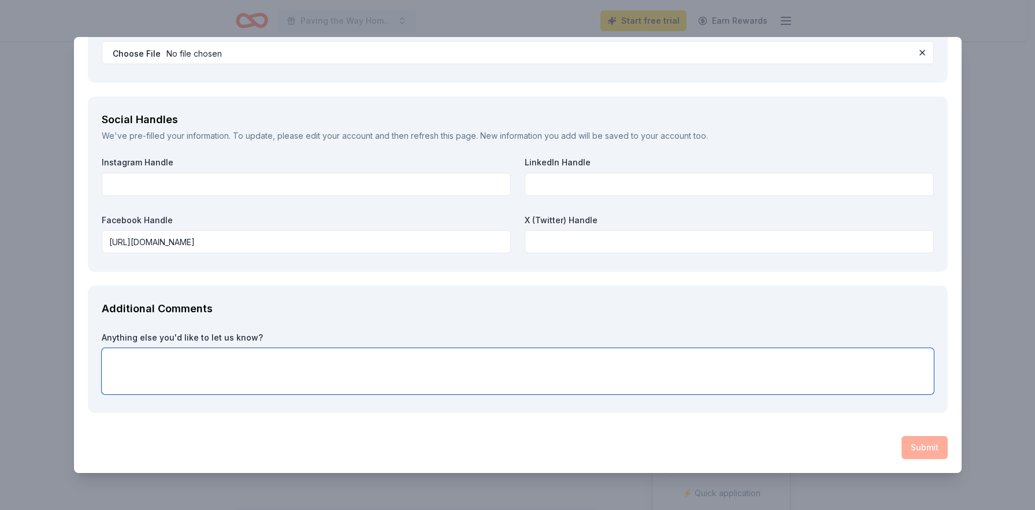
click at [442, 376] on textarea at bounding box center [518, 371] width 832 height 46
paste textarea "On The Way Home is a reentry organization dedicated to helping individuals succ…"
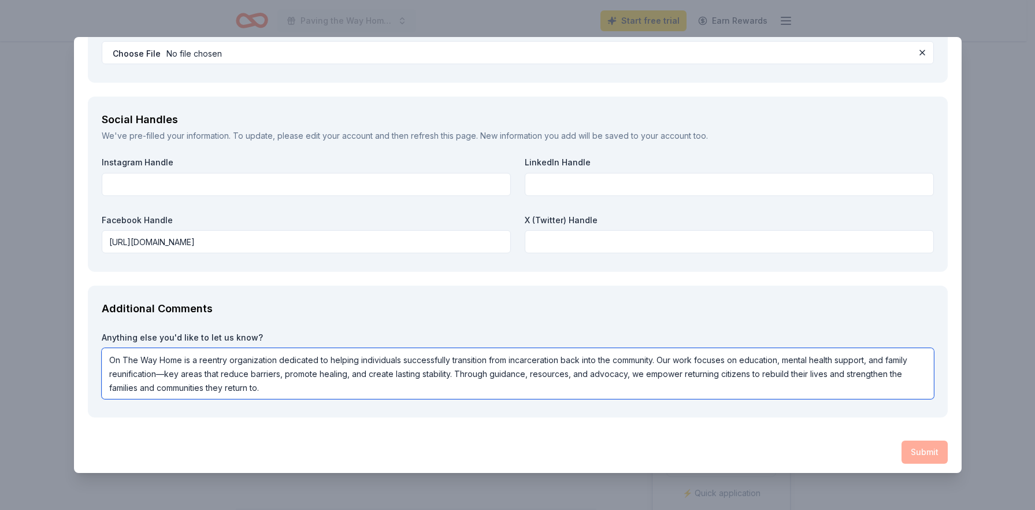
scroll to position [1313, 0]
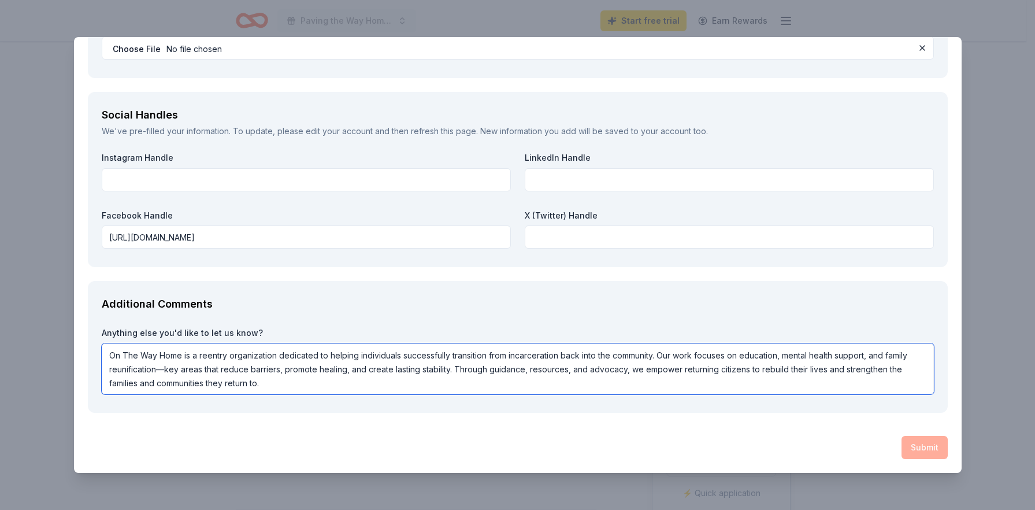
type textarea "On The Way Home is a reentry organization dedicated to helping individuals succ…"
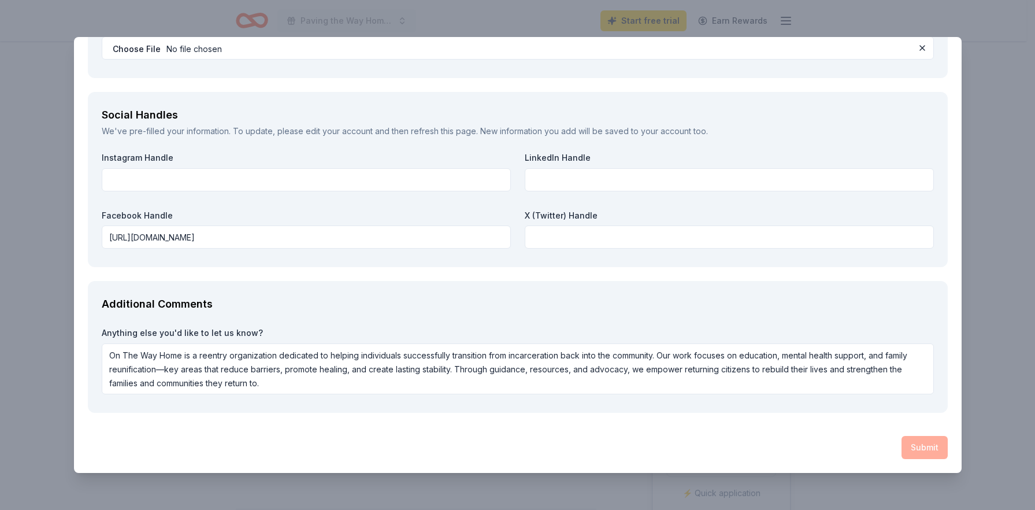
click at [794, 297] on div "Additional Comments" at bounding box center [518, 304] width 832 height 18
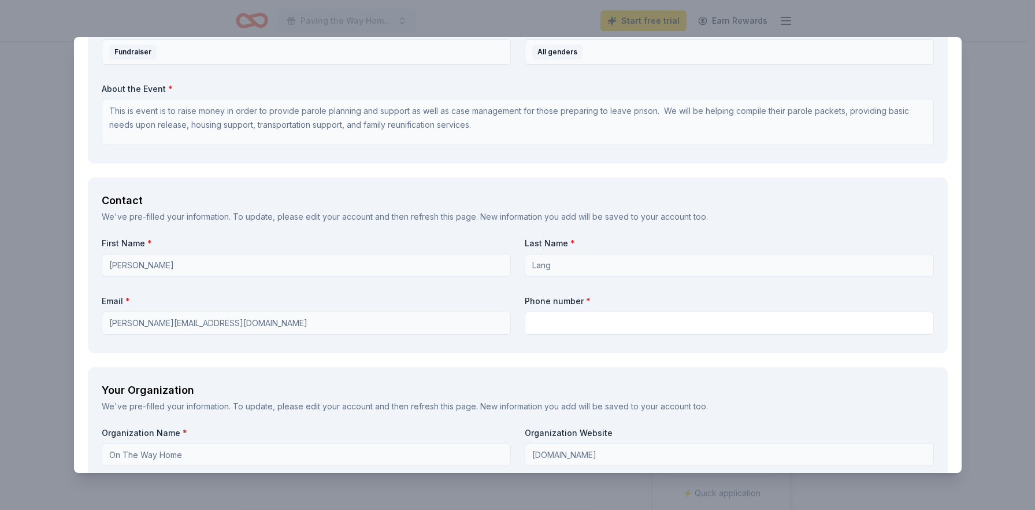
scroll to position [677, 0]
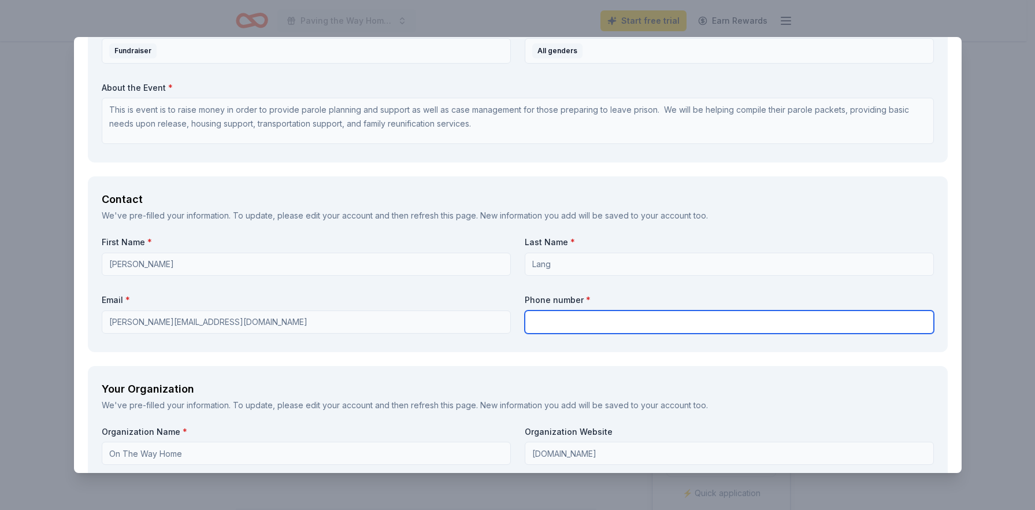
click at [631, 327] on input "text" at bounding box center [729, 321] width 409 height 23
click at [533, 321] on input "text" at bounding box center [729, 321] width 409 height 23
type input "205-332-7360"
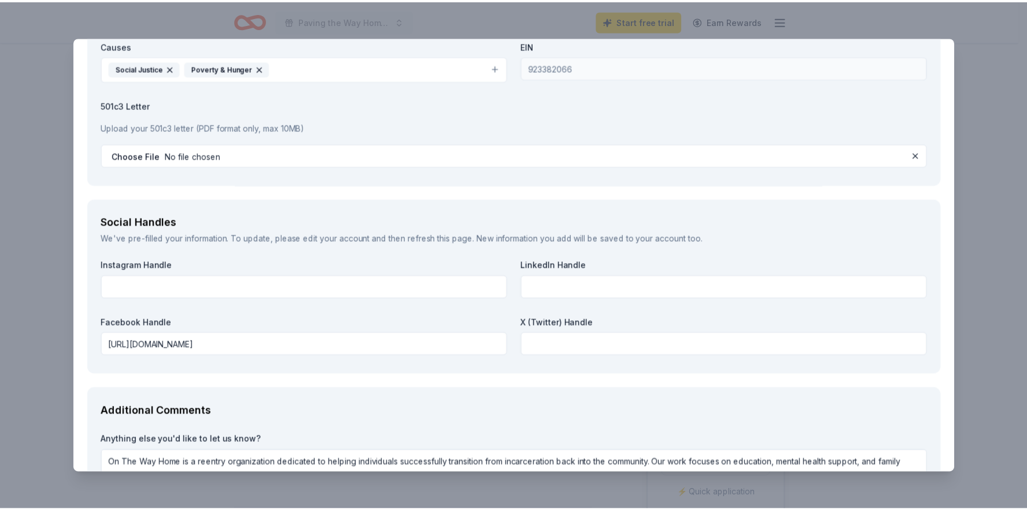
scroll to position [1313, 0]
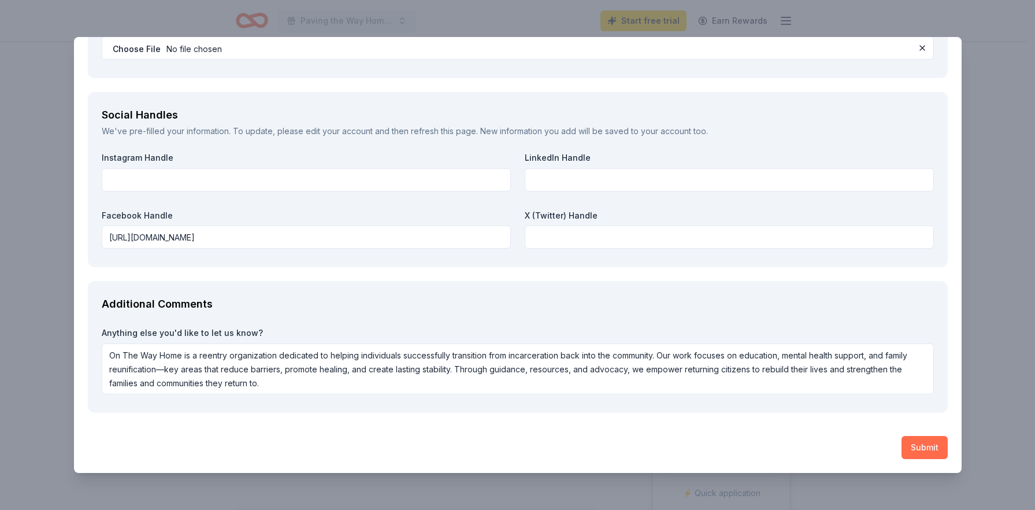
click at [934, 449] on button "Submit" at bounding box center [925, 447] width 46 height 23
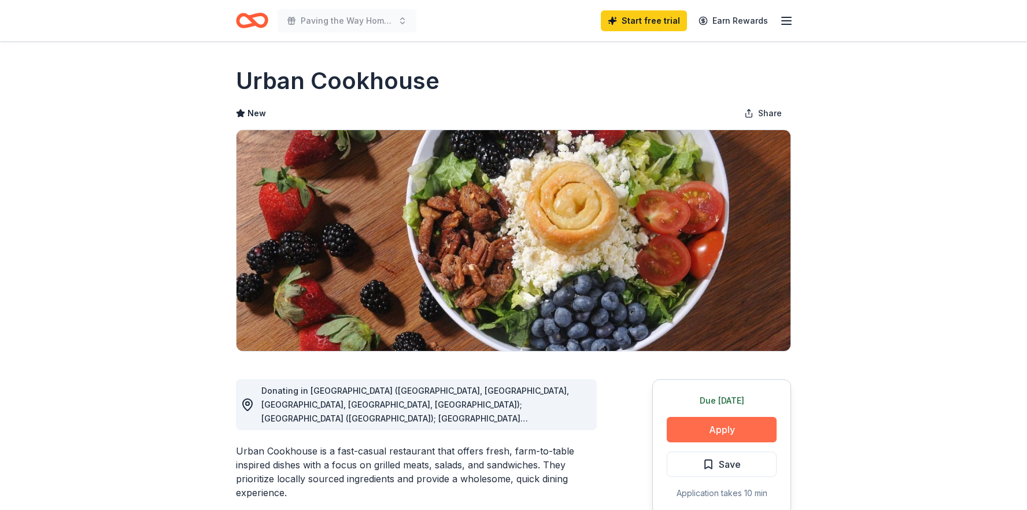
click at [732, 432] on button "Apply" at bounding box center [721, 429] width 110 height 25
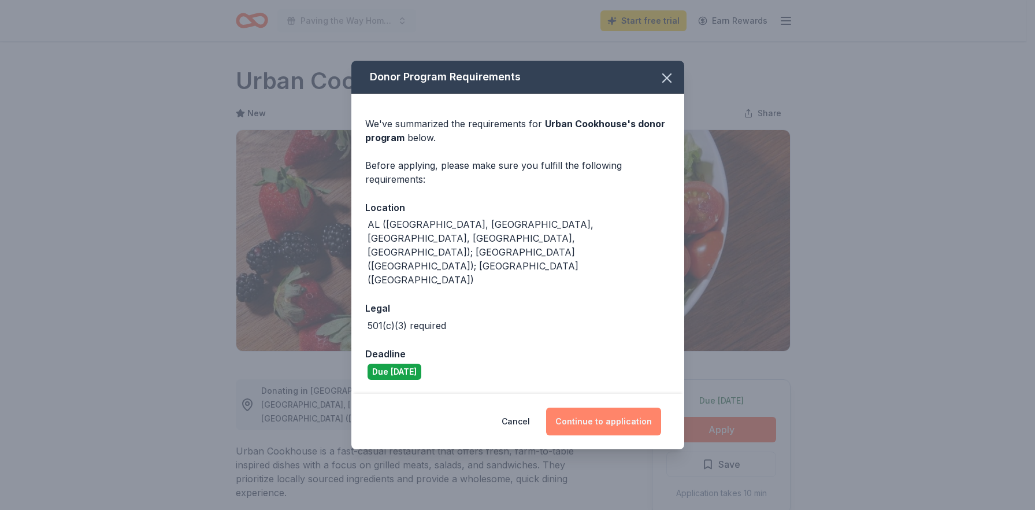
click at [602, 408] on button "Continue to application" at bounding box center [603, 422] width 115 height 28
